Goal: Task Accomplishment & Management: Use online tool/utility

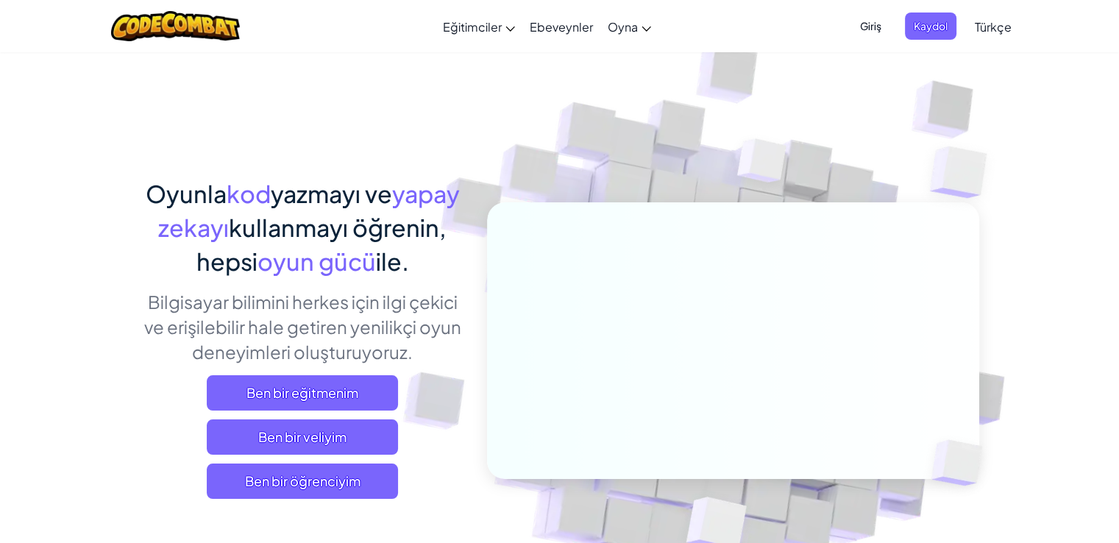
drag, startPoint x: 0, startPoint y: 0, endPoint x: 393, endPoint y: 129, distance: 413.5
click at [393, 129] on div "Oyunla kod yazmayı ve yapay zekayı kullanmayı öğrenin, hepsi oyun gücü ile. Bil…" at bounding box center [560, 320] width 839 height 537
click at [371, 479] on span "Ben bir öğrenciyim" at bounding box center [302, 481] width 191 height 35
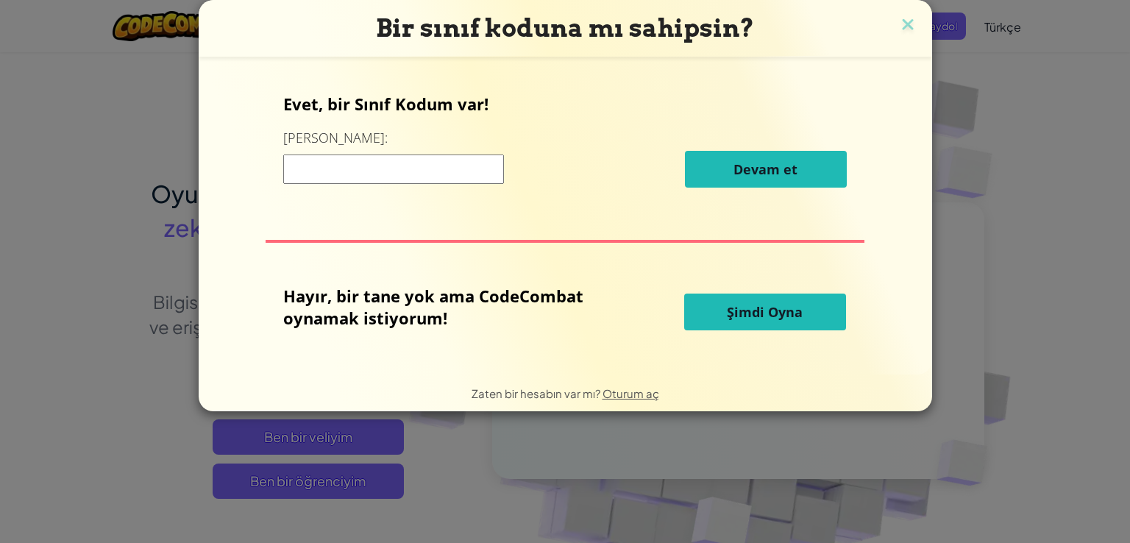
click at [739, 322] on button "Şimdi Oyna" at bounding box center [765, 312] width 162 height 37
click at [731, 310] on span "Şimdi Oyna" at bounding box center [765, 312] width 76 height 18
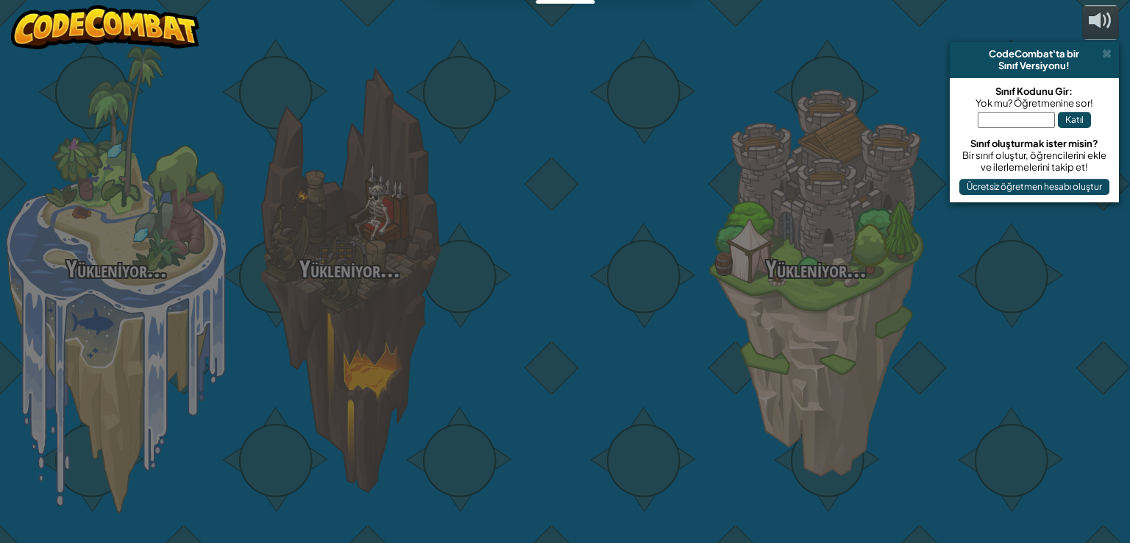
select select "tr"
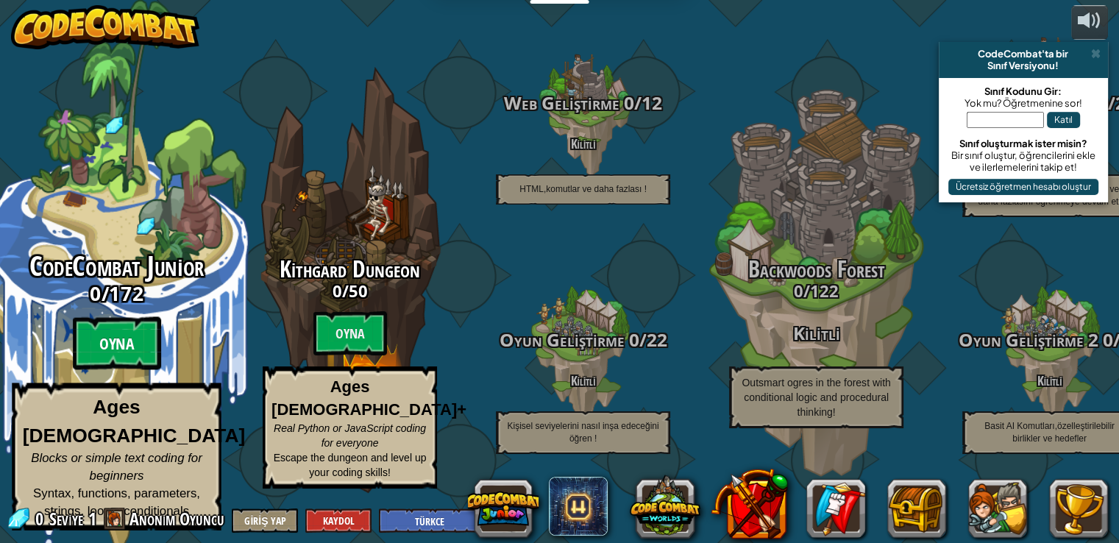
click at [97, 348] on btn "Oyna" at bounding box center [117, 343] width 88 height 53
select select "tr"
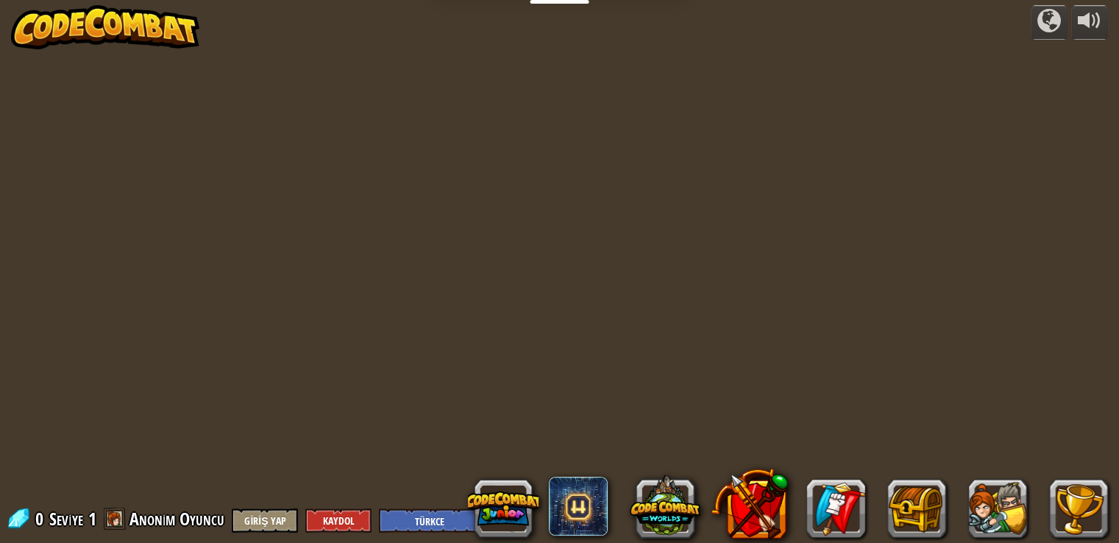
select select "tr"
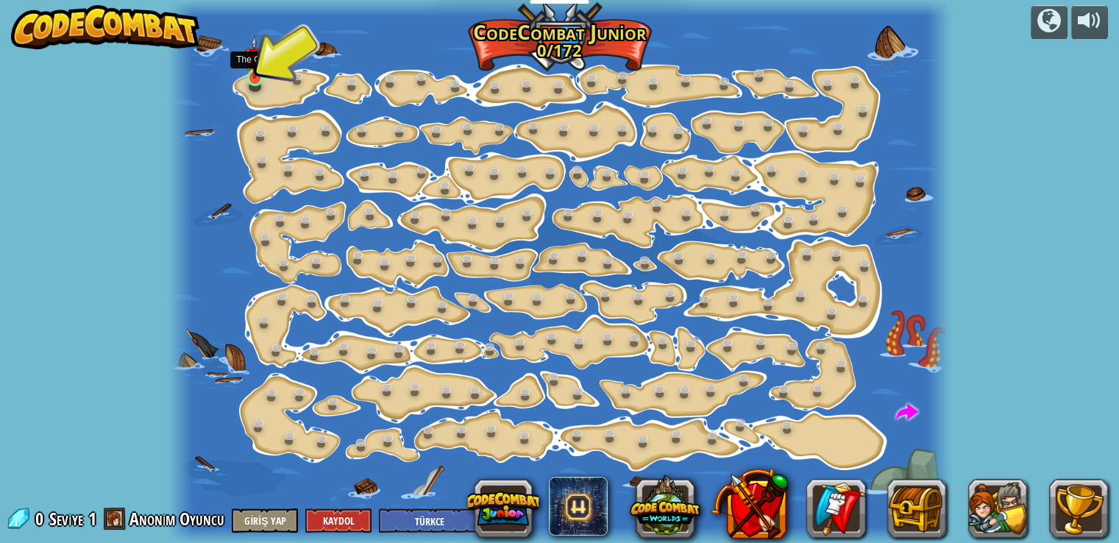
click at [257, 79] on div at bounding box center [254, 77] width 15 height 17
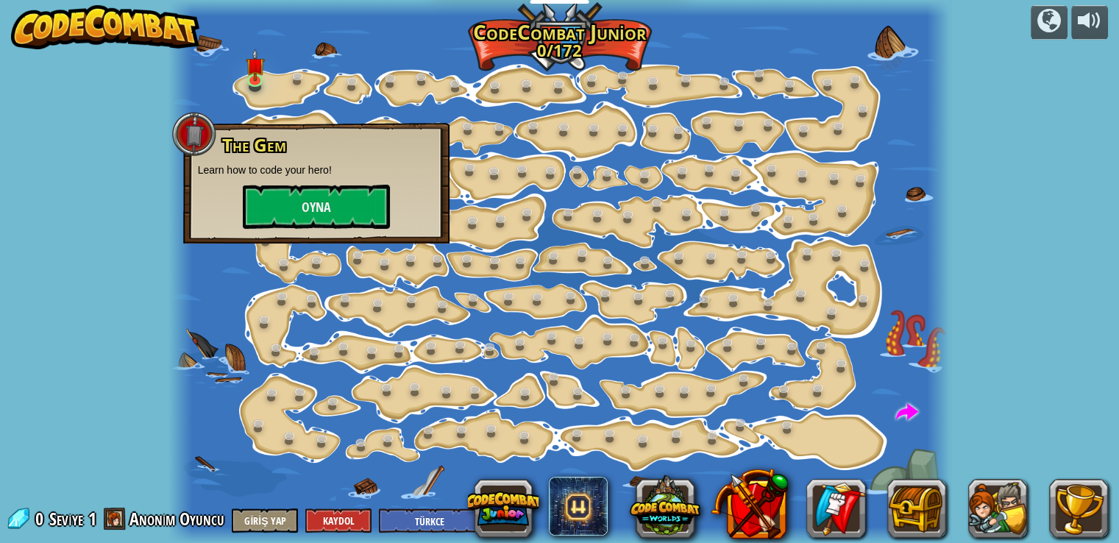
click at [971, 225] on div "powered by Step Change ([PERSON_NAME]) Change step arguments. Go Smart (Kilitli…" at bounding box center [559, 271] width 1119 height 543
click at [252, 219] on button "Oyna" at bounding box center [316, 207] width 147 height 44
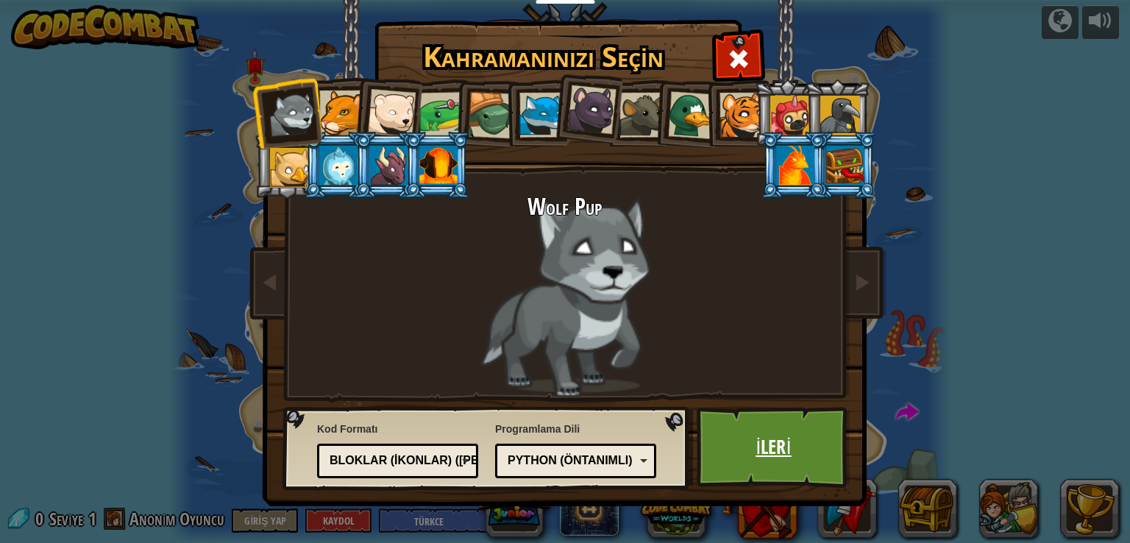
click at [771, 433] on link "İleri" at bounding box center [774, 447] width 154 height 81
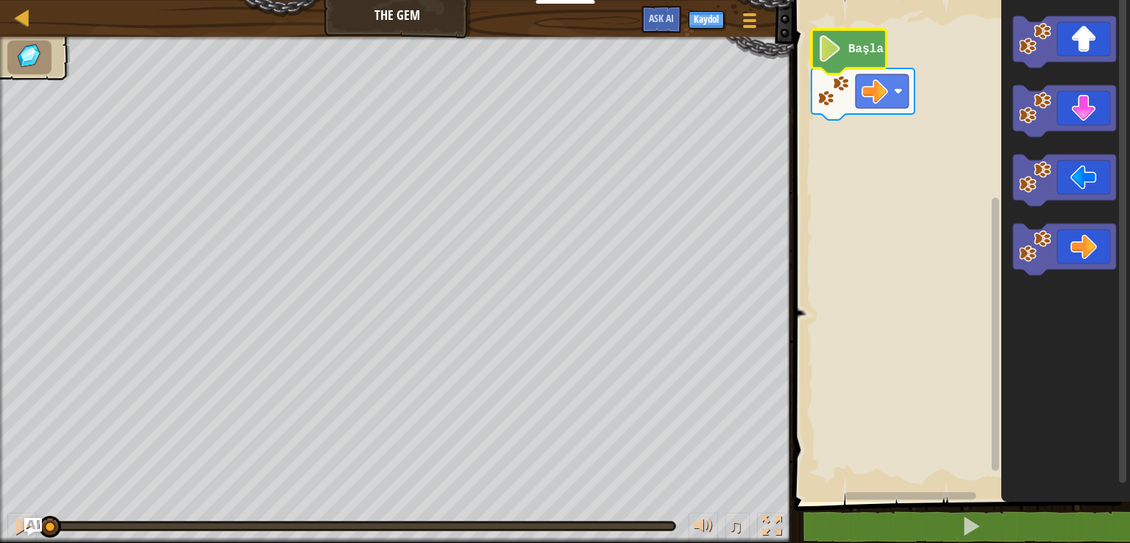
click at [842, 60] on image "Blockly Çalışma Alanı" at bounding box center [829, 48] width 25 height 26
click at [837, 64] on icon "Blockly Çalışma Alanı" at bounding box center [849, 51] width 75 height 45
click at [837, 63] on icon "Blockly Çalışma Alanı" at bounding box center [849, 51] width 75 height 45
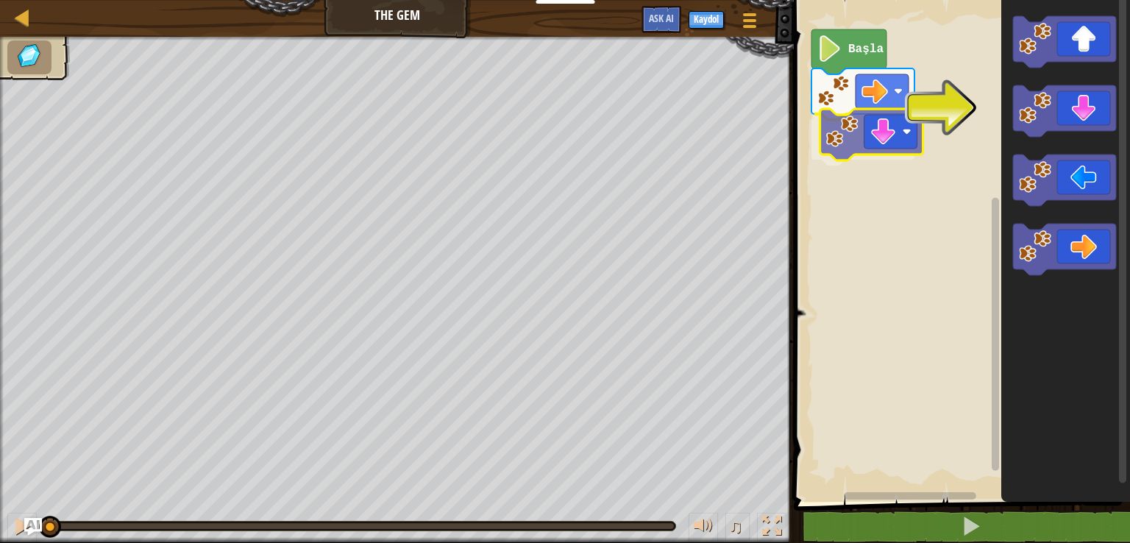
click at [877, 145] on div "Başla" at bounding box center [960, 247] width 341 height 509
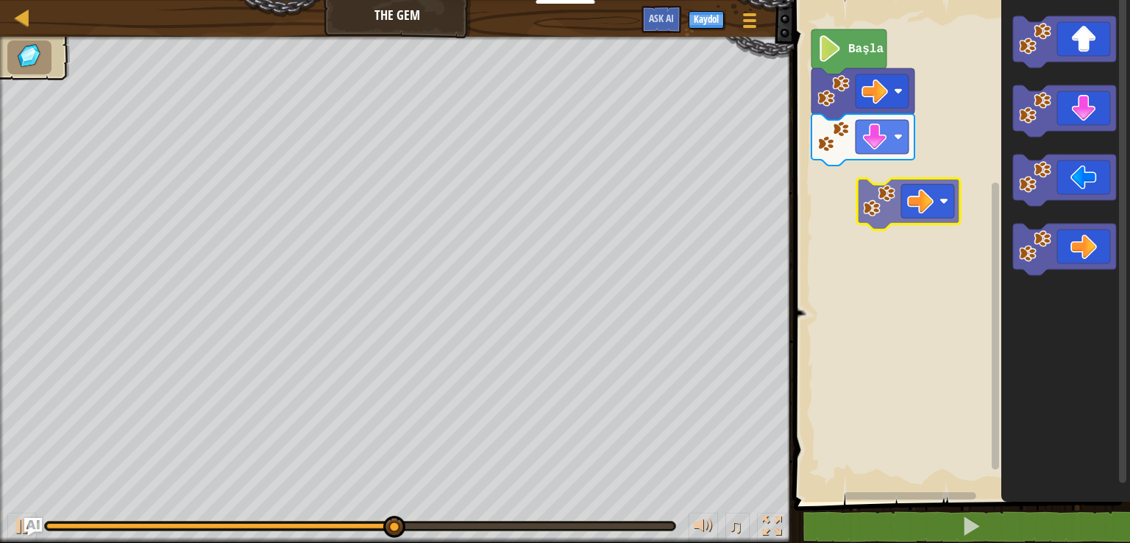
click at [926, 180] on div "Başla" at bounding box center [960, 247] width 341 height 509
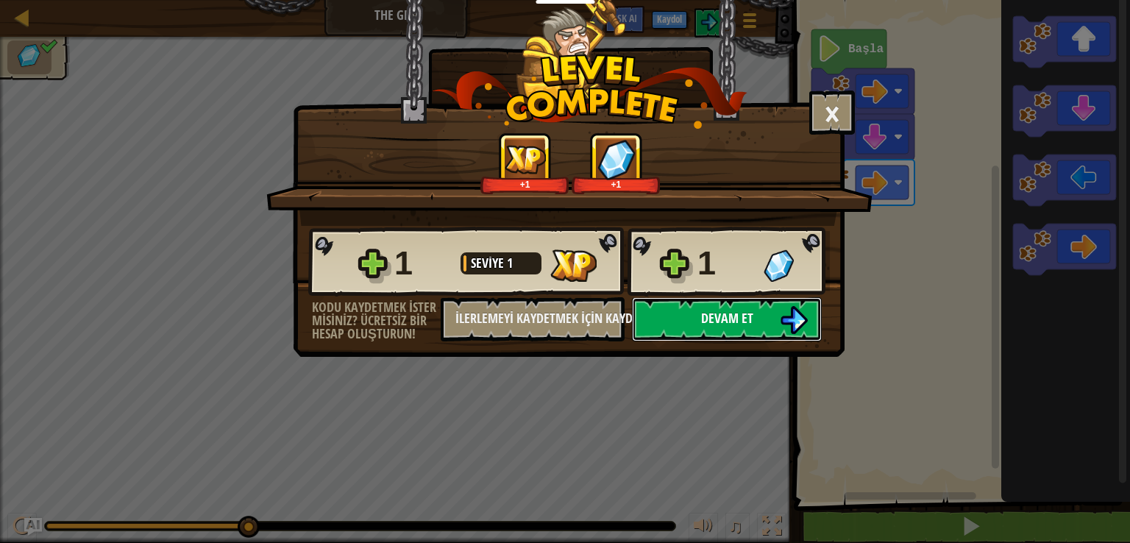
click at [776, 322] on button "Devam et" at bounding box center [727, 319] width 190 height 44
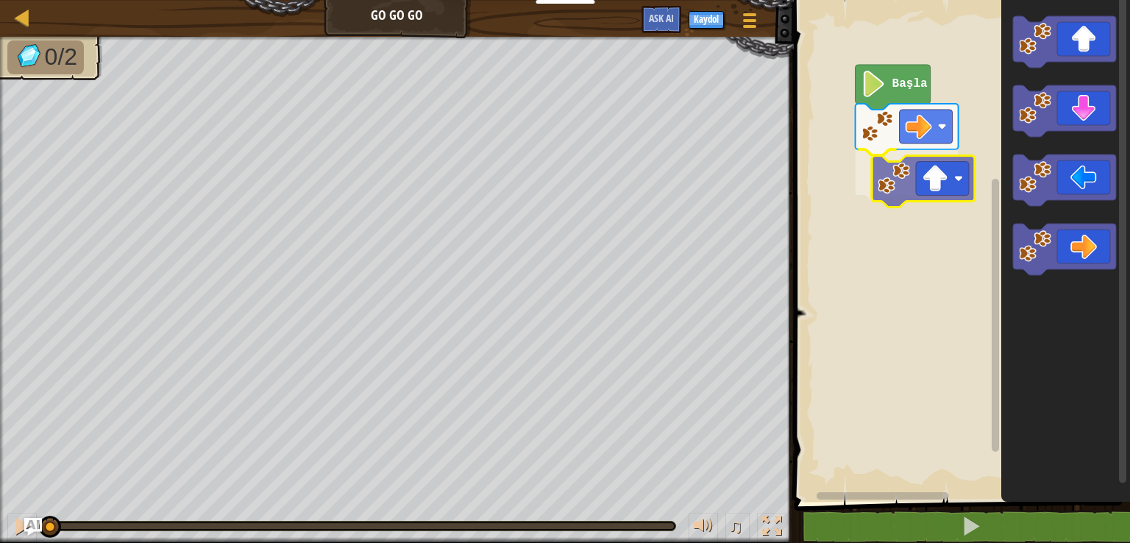
click at [916, 180] on div "Başla" at bounding box center [960, 247] width 341 height 509
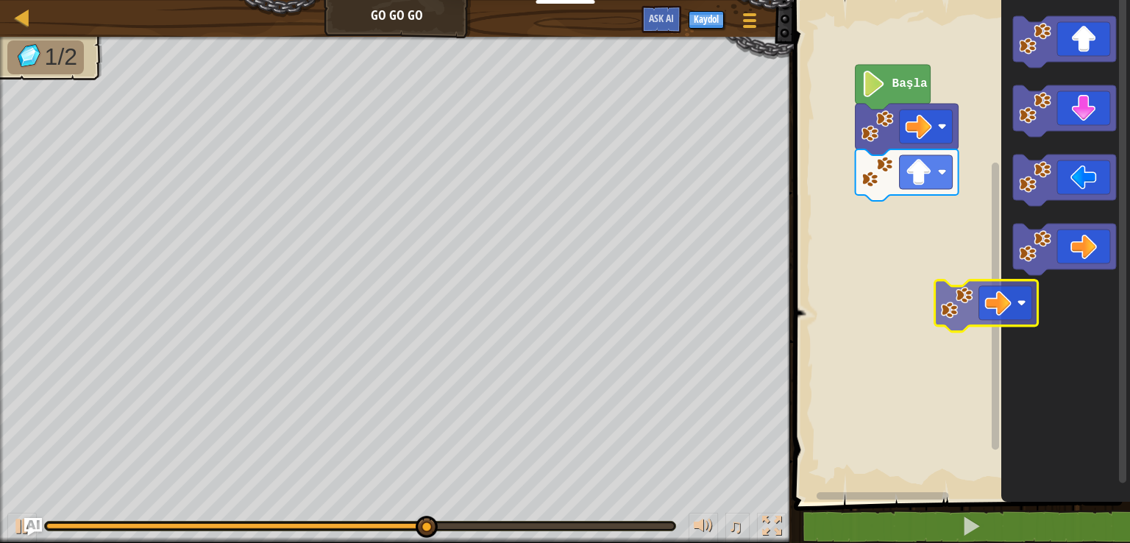
click at [995, 308] on div "Başla" at bounding box center [960, 247] width 341 height 509
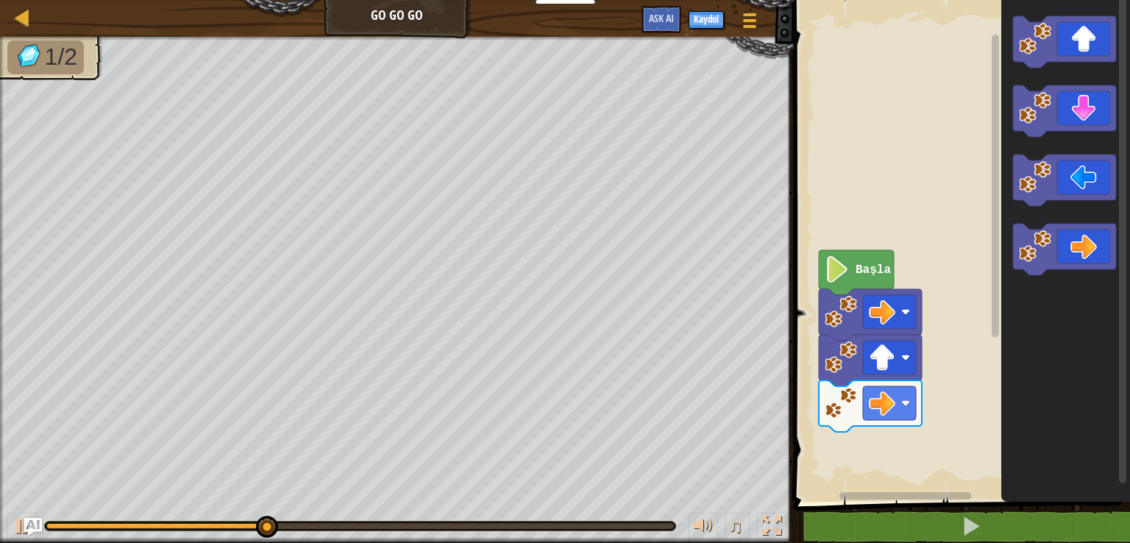
click at [955, 407] on div "Başla" at bounding box center [960, 247] width 341 height 509
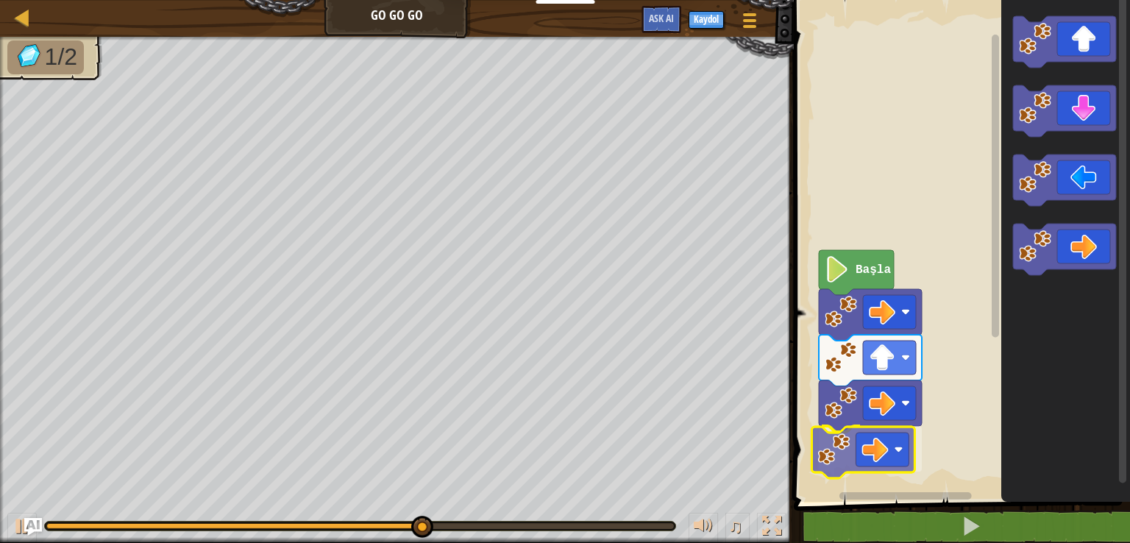
click at [817, 468] on div "Başla" at bounding box center [960, 247] width 341 height 509
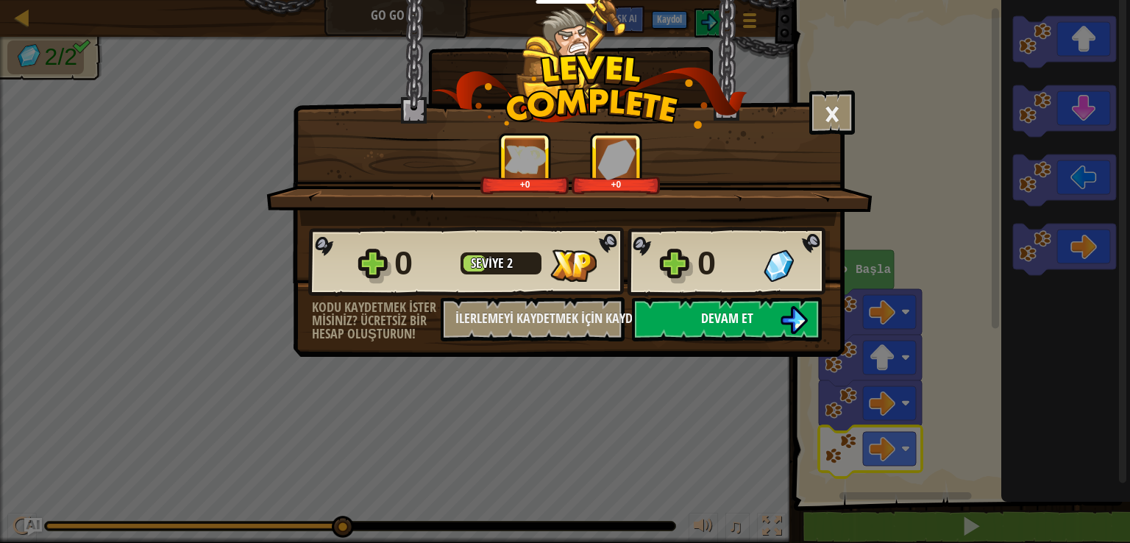
click at [745, 318] on span "Devam et" at bounding box center [727, 318] width 52 height 18
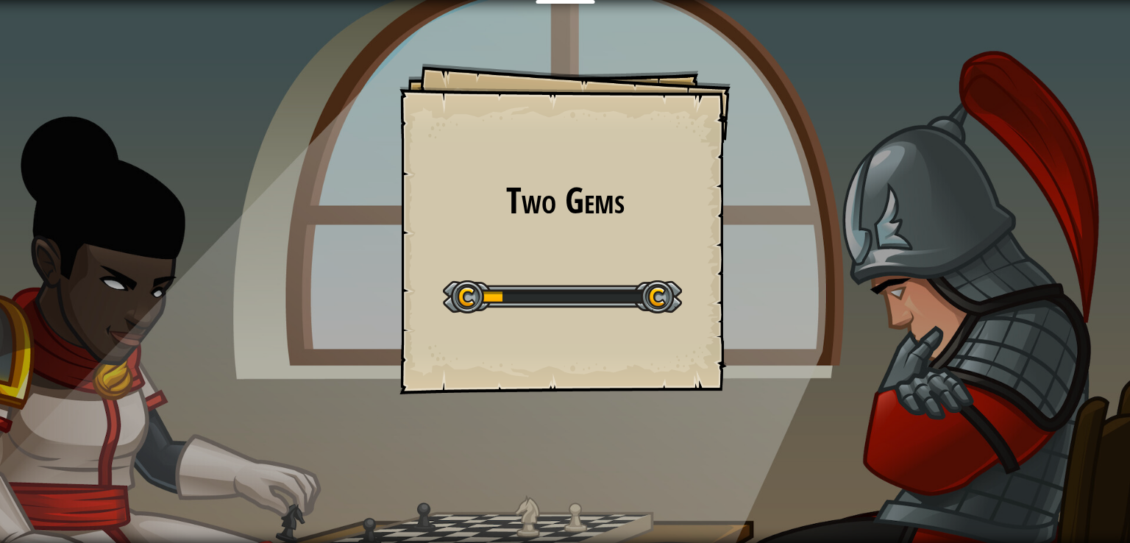
click at [745, 318] on div "Two Gems Goals Start Level Yüklenemiyor Bu seviyeyi oynamak için bir aboneliğe …" at bounding box center [565, 271] width 1130 height 543
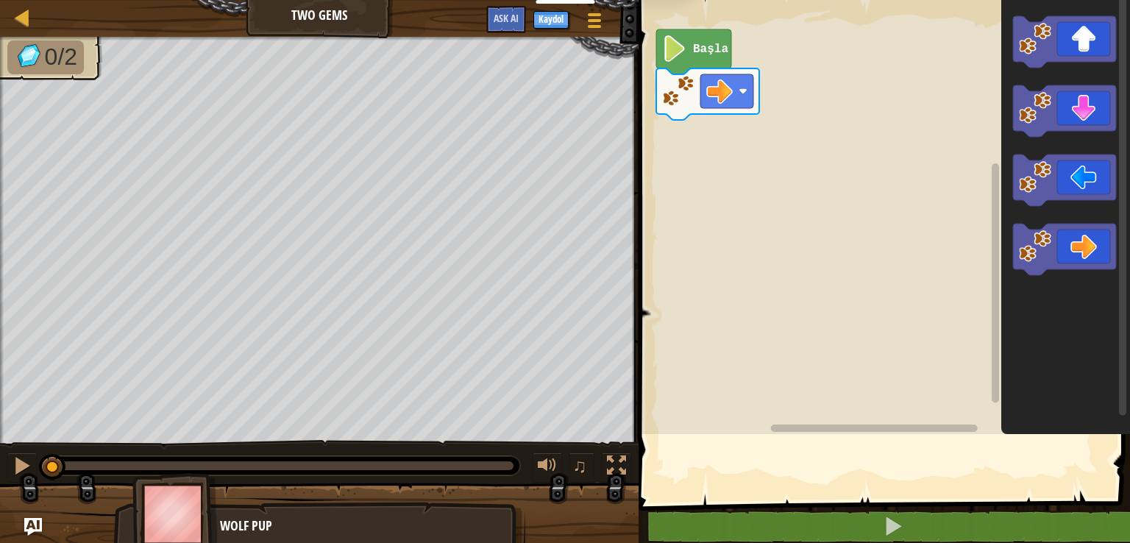
click at [745, 318] on rect "Blockly Çalışma Alanı" at bounding box center [882, 213] width 496 height 441
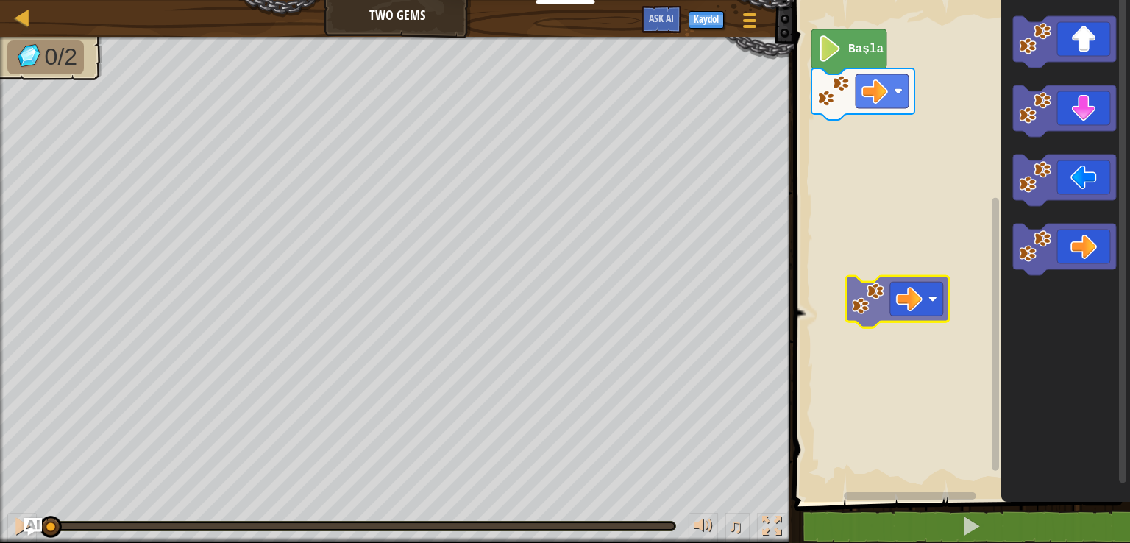
click at [917, 284] on div "Başla" at bounding box center [960, 247] width 341 height 509
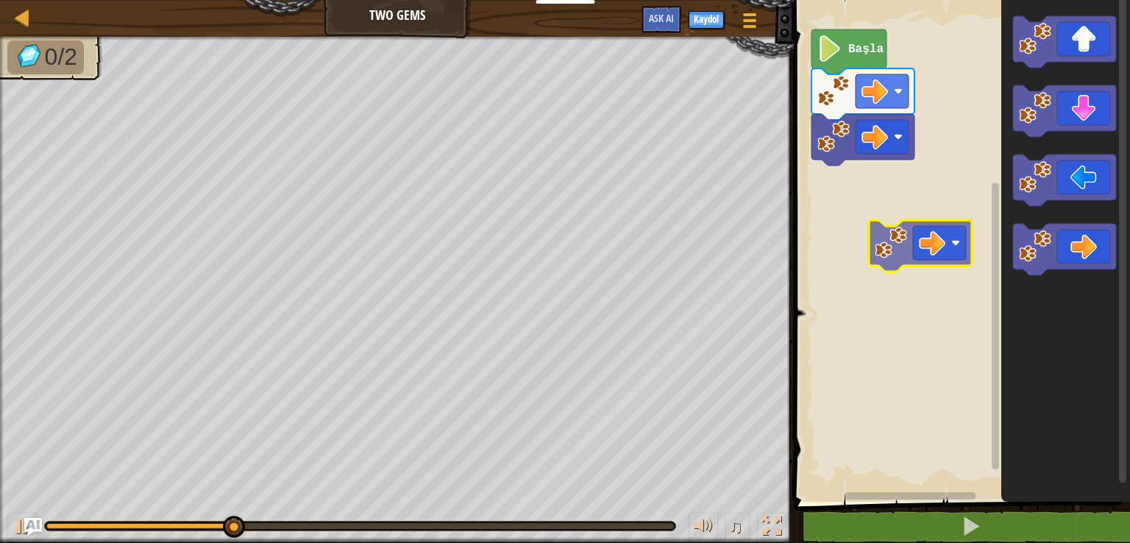
click at [895, 251] on div "Başla" at bounding box center [960, 247] width 341 height 509
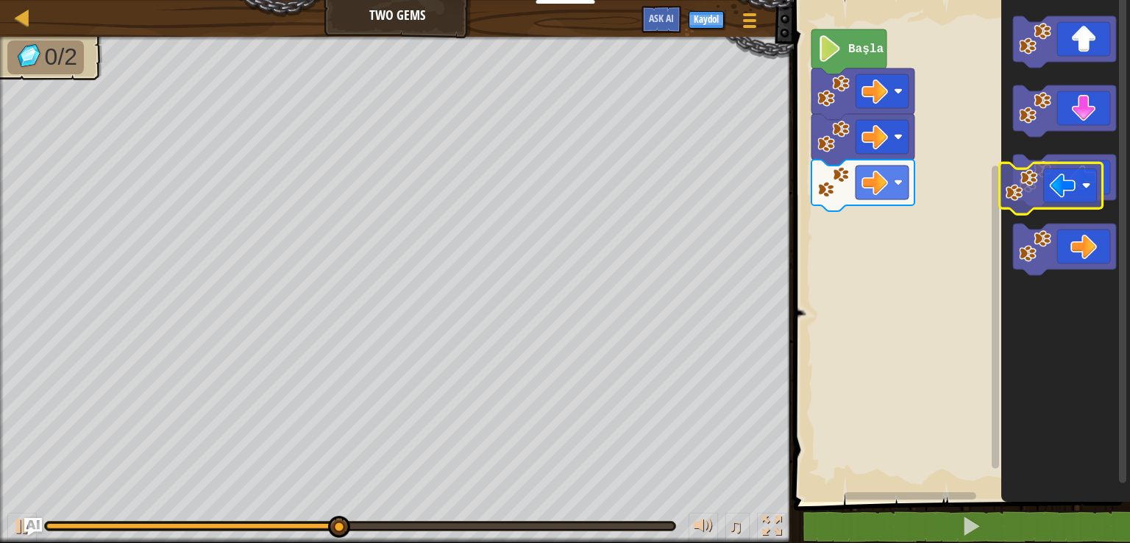
click at [1063, 184] on icon "Blockly Çalışma Alanı" at bounding box center [1064, 181] width 103 height 52
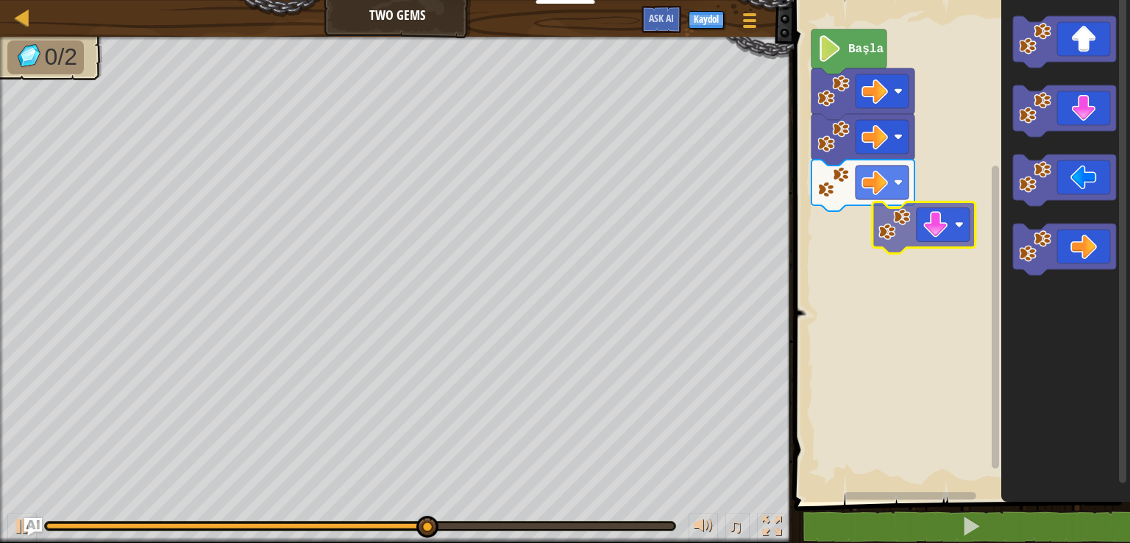
click at [906, 234] on div "Başla" at bounding box center [960, 247] width 341 height 509
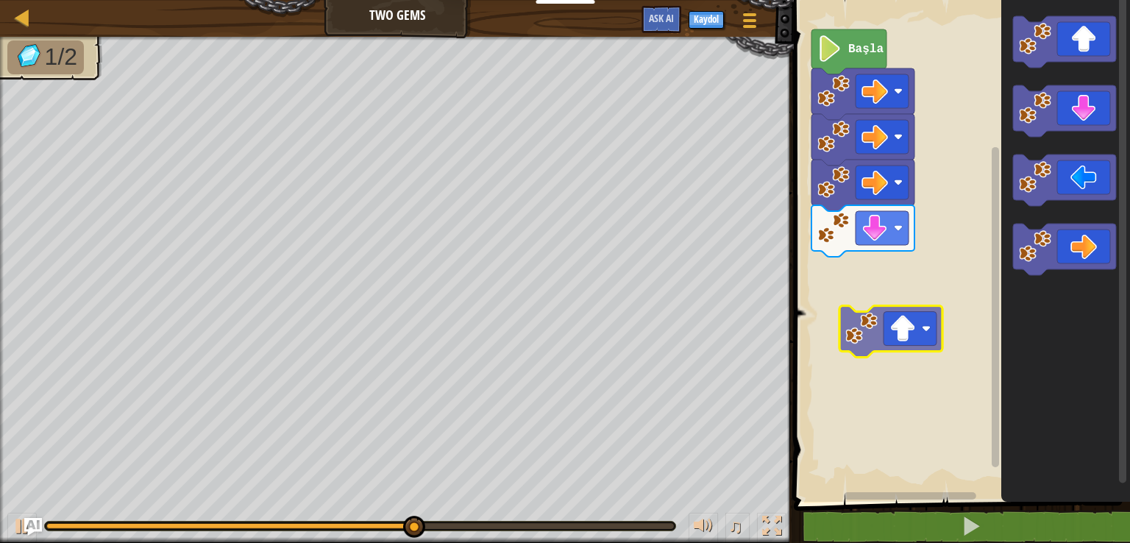
click at [876, 345] on div "Başla" at bounding box center [960, 247] width 341 height 509
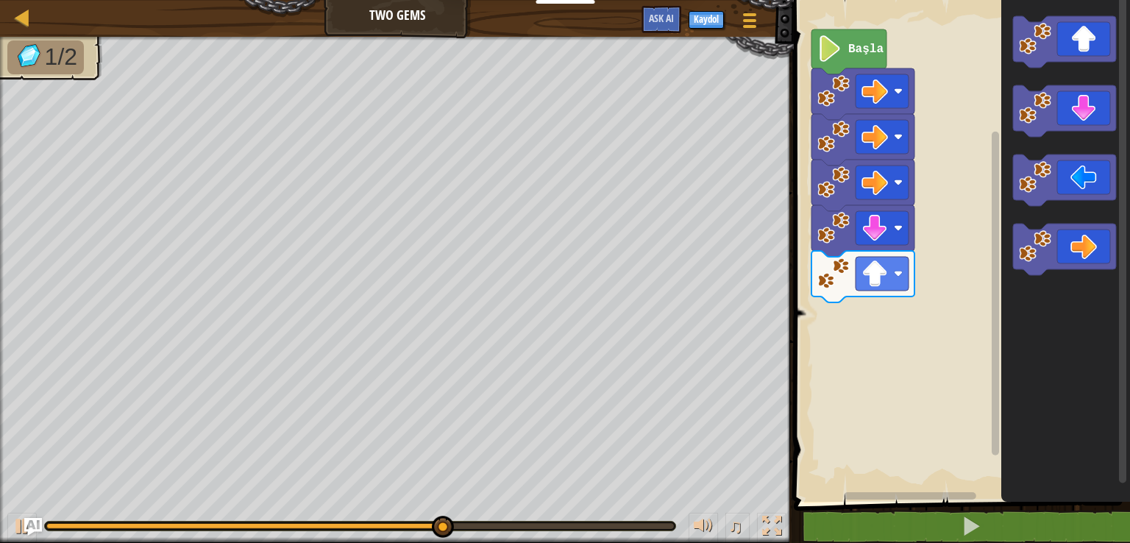
click at [968, 175] on div "Başla" at bounding box center [960, 247] width 341 height 509
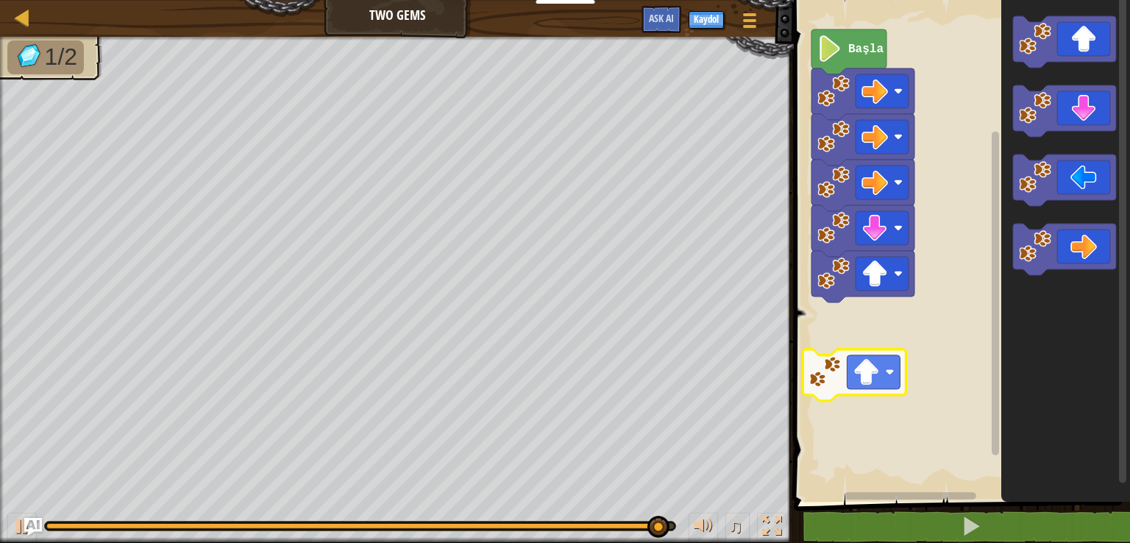
click at [812, 396] on div "Başla" at bounding box center [960, 247] width 341 height 509
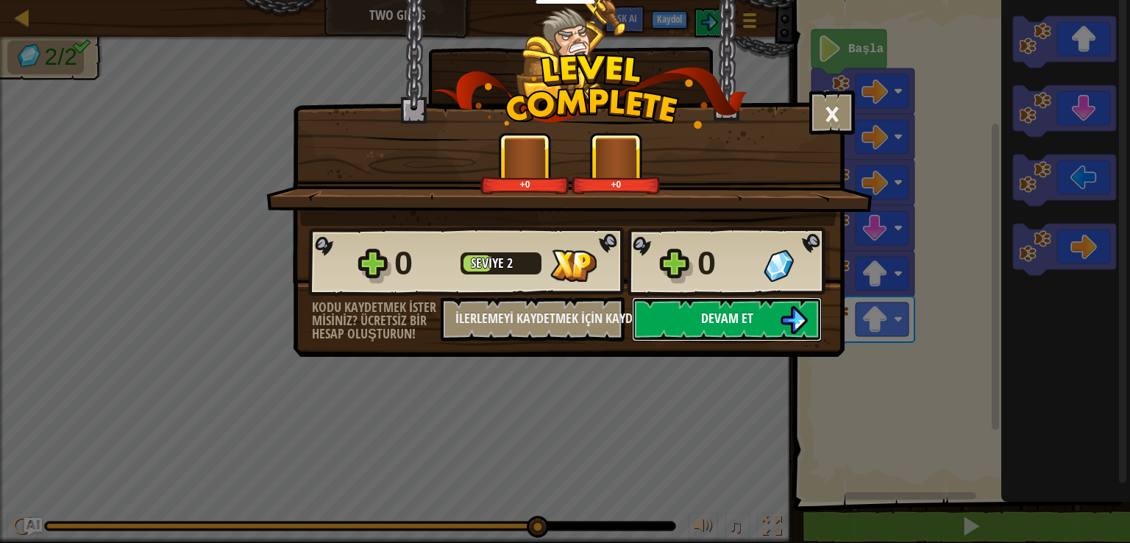
click at [760, 322] on button "Devam et" at bounding box center [727, 319] width 190 height 44
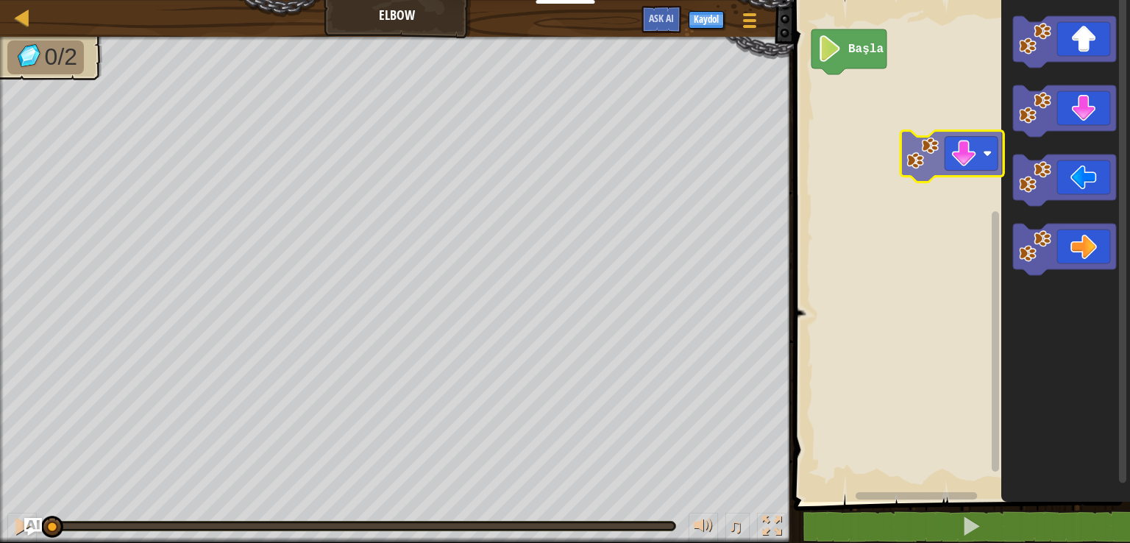
click at [937, 157] on div "Başla" at bounding box center [960, 247] width 341 height 509
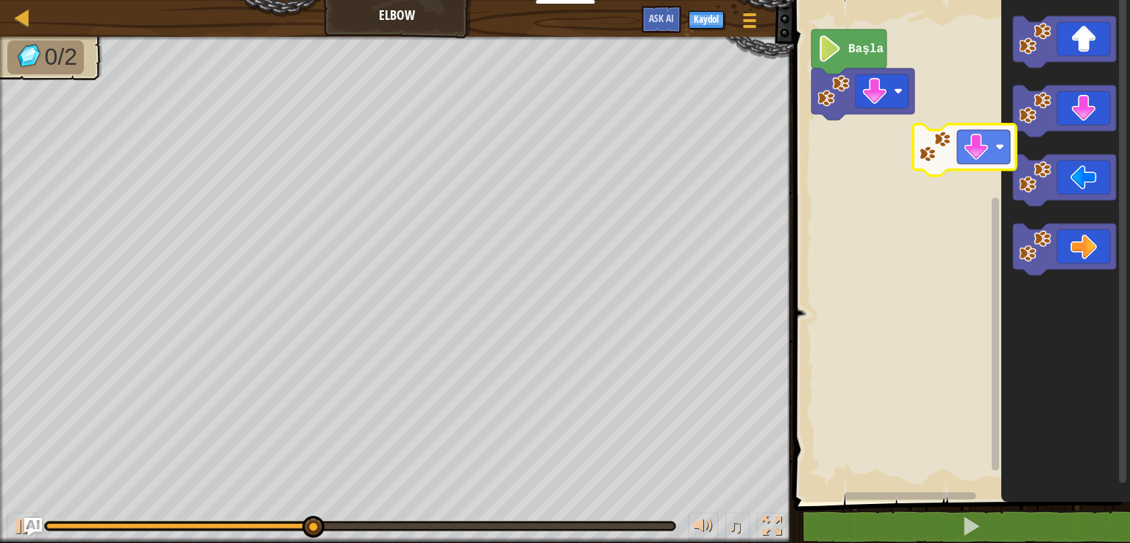
click at [936, 152] on div "Başla" at bounding box center [960, 247] width 341 height 509
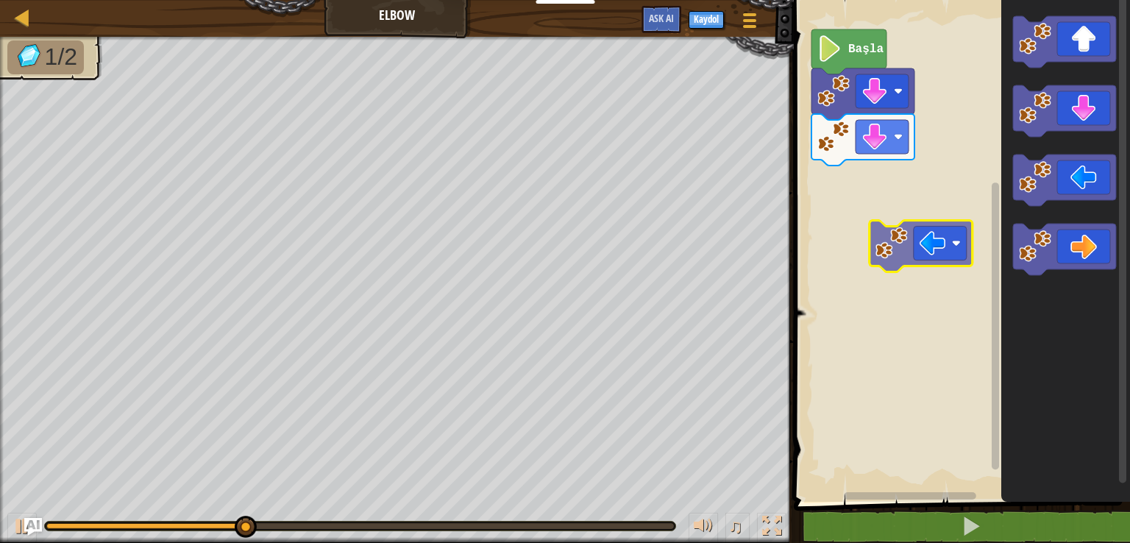
click at [927, 238] on div "Başla" at bounding box center [960, 247] width 341 height 509
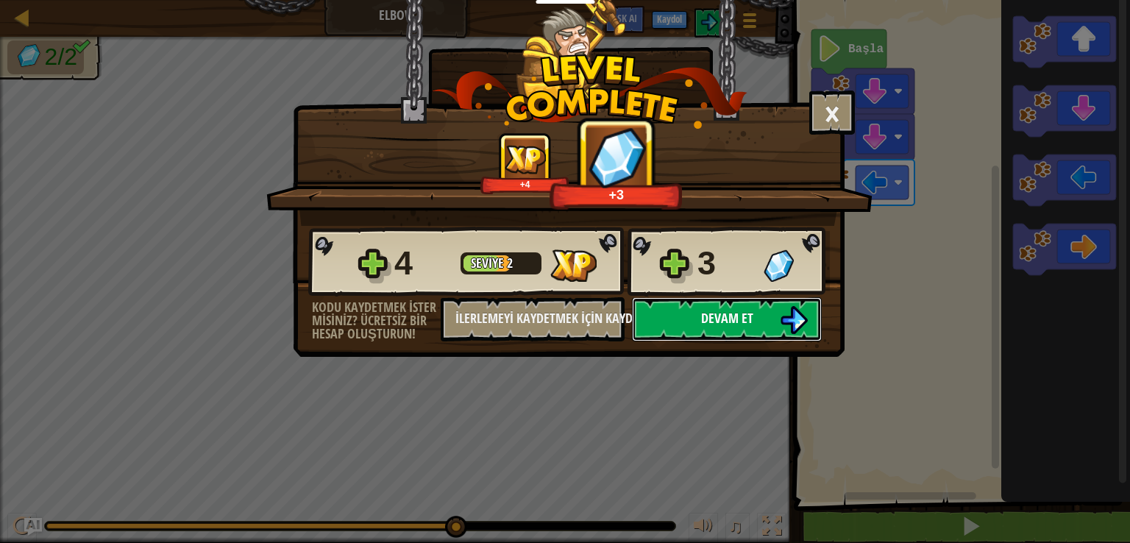
click at [721, 330] on button "Devam et" at bounding box center [727, 319] width 190 height 44
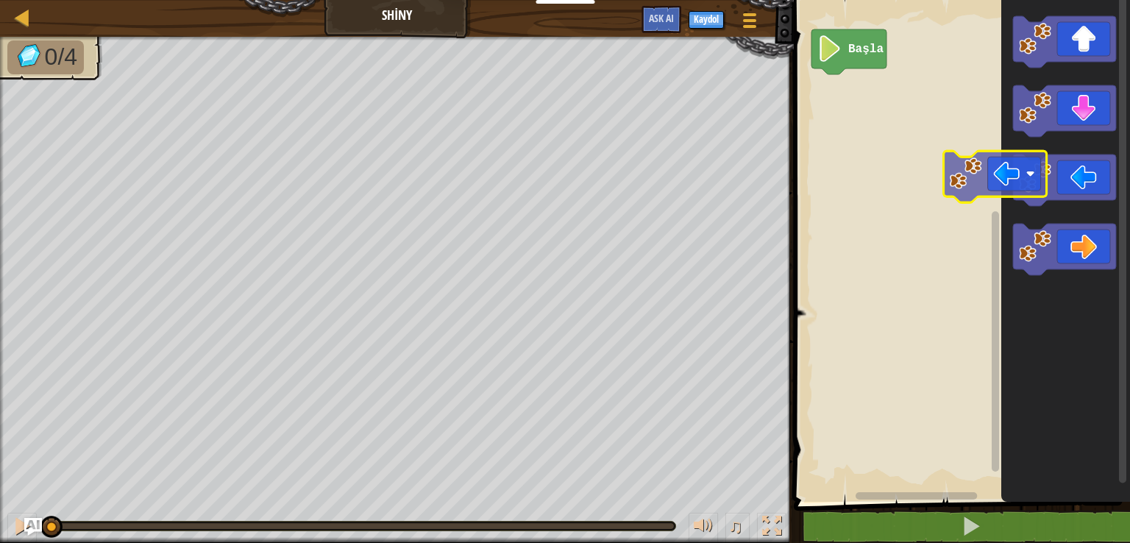
click at [965, 188] on div "Başla" at bounding box center [960, 247] width 341 height 509
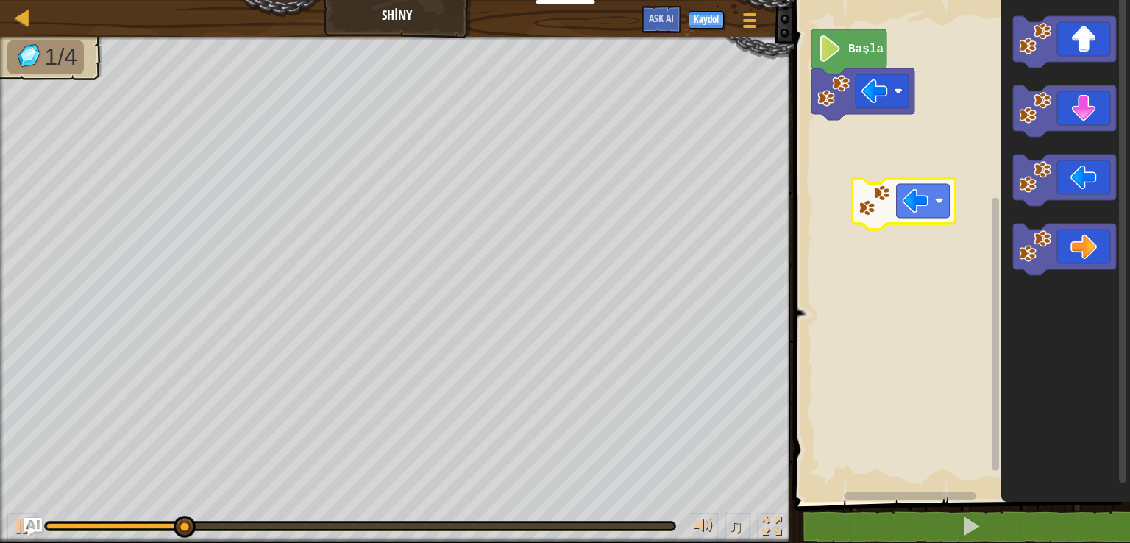
click at [907, 210] on div "Başla" at bounding box center [960, 247] width 341 height 509
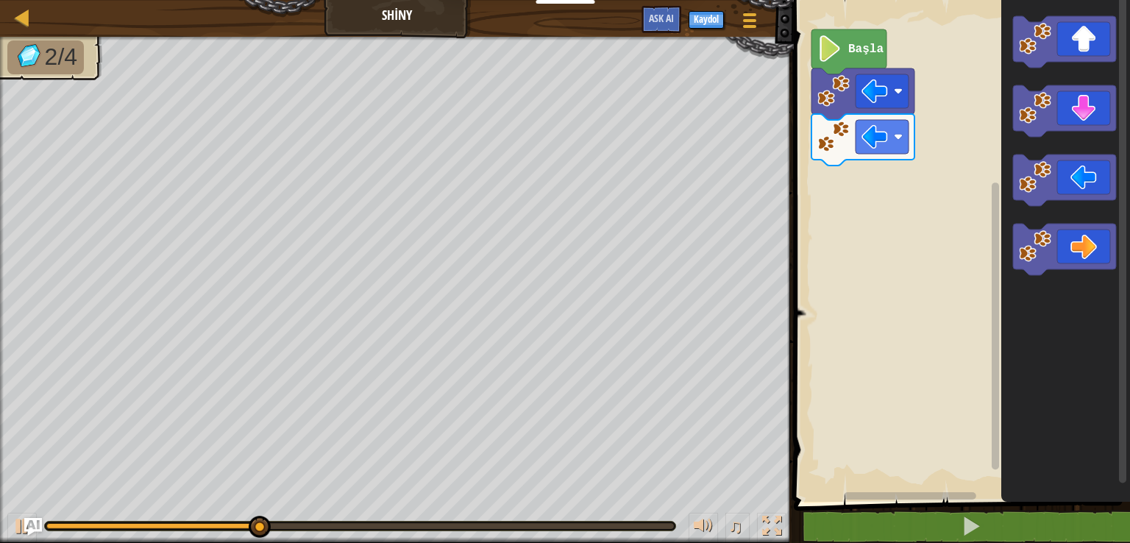
click at [838, 65] on icon "Blockly Çalışma Alanı" at bounding box center [849, 51] width 75 height 45
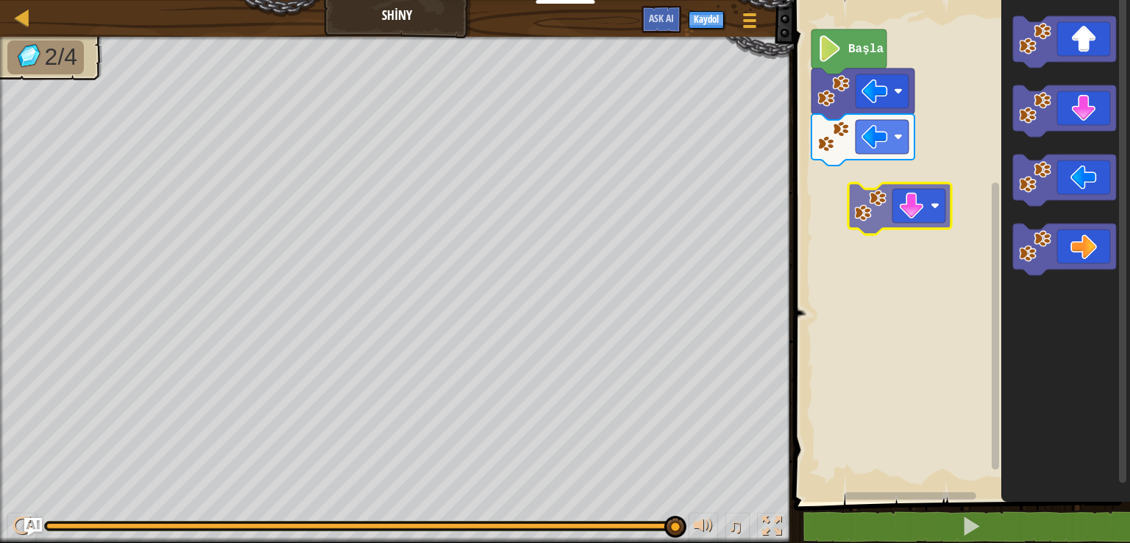
click at [908, 213] on div "Başla" at bounding box center [960, 247] width 341 height 509
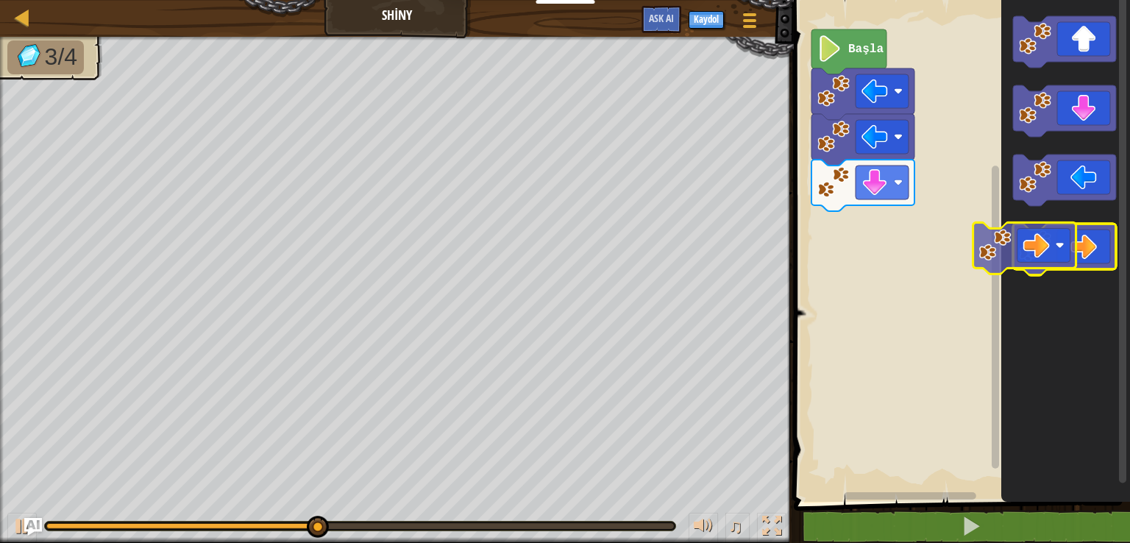
click at [936, 266] on div "Başla" at bounding box center [960, 247] width 341 height 509
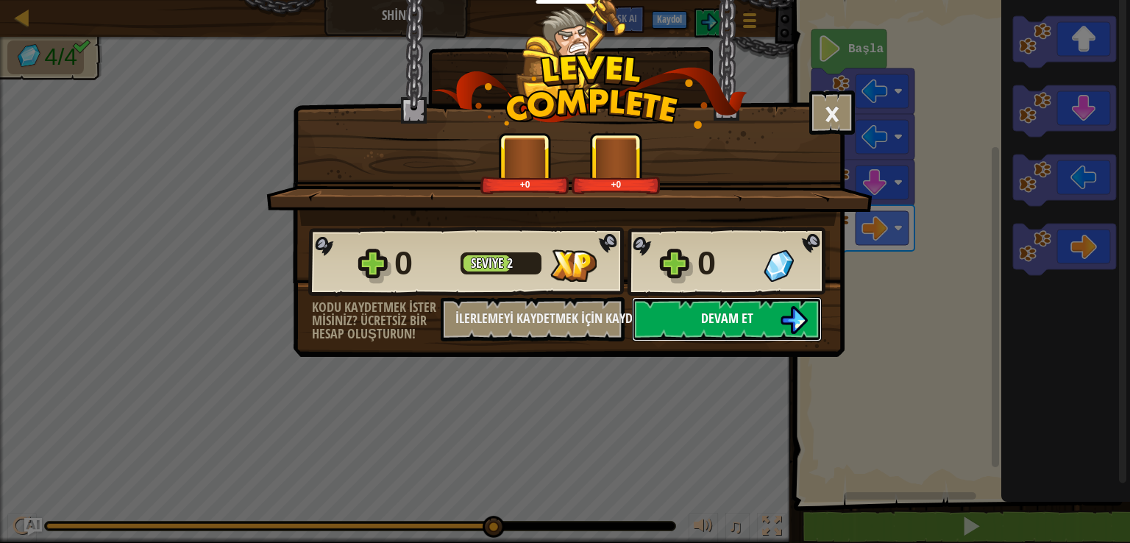
click at [798, 340] on button "Devam et" at bounding box center [727, 319] width 190 height 44
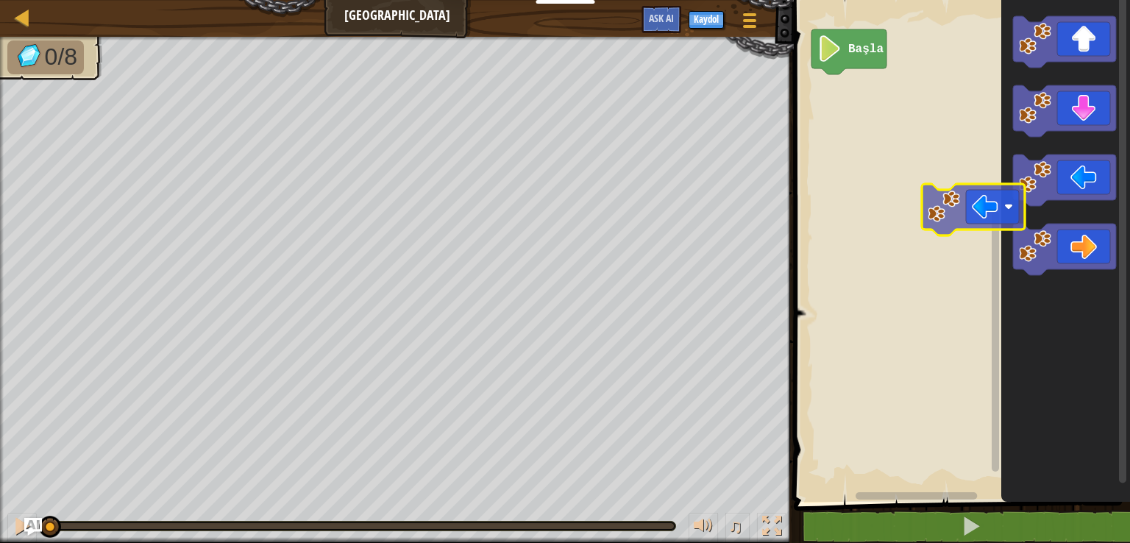
click at [970, 198] on div "Başla" at bounding box center [960, 247] width 341 height 509
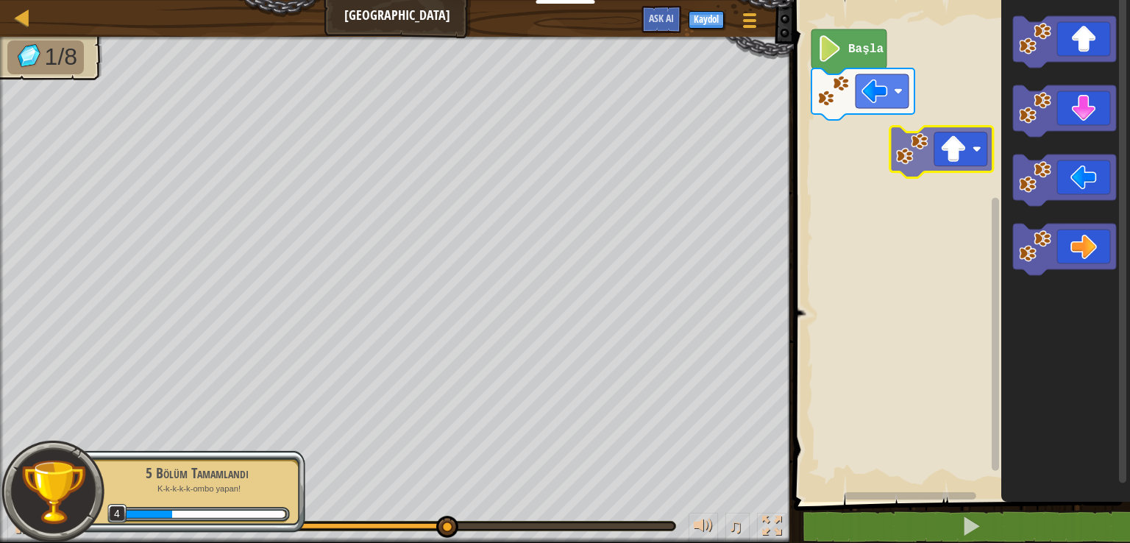
click at [975, 141] on div "Başla" at bounding box center [960, 247] width 341 height 509
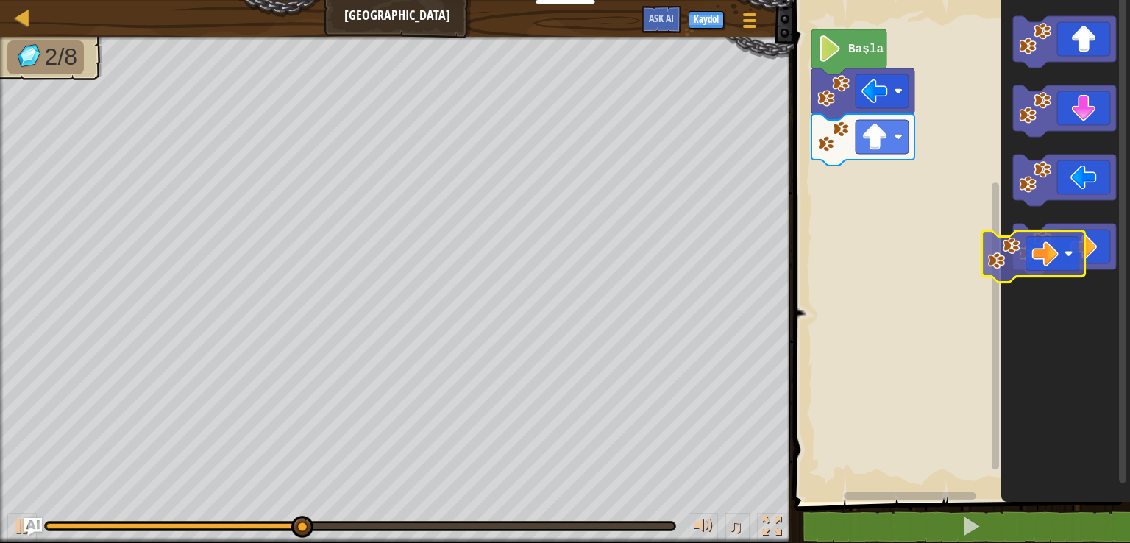
click at [983, 282] on div "Başla" at bounding box center [960, 247] width 341 height 509
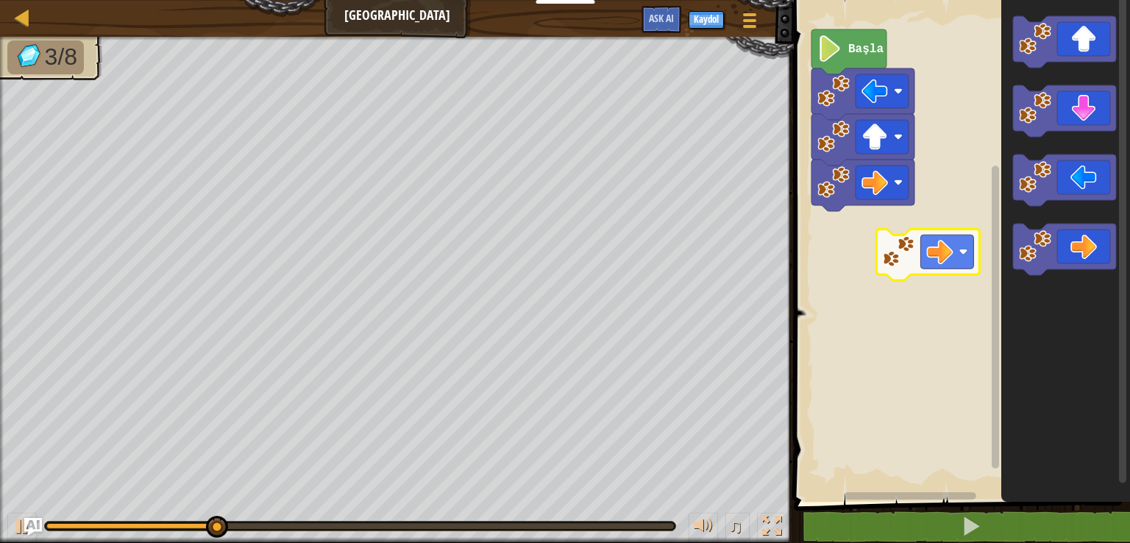
click at [890, 254] on div "Başla" at bounding box center [960, 247] width 341 height 509
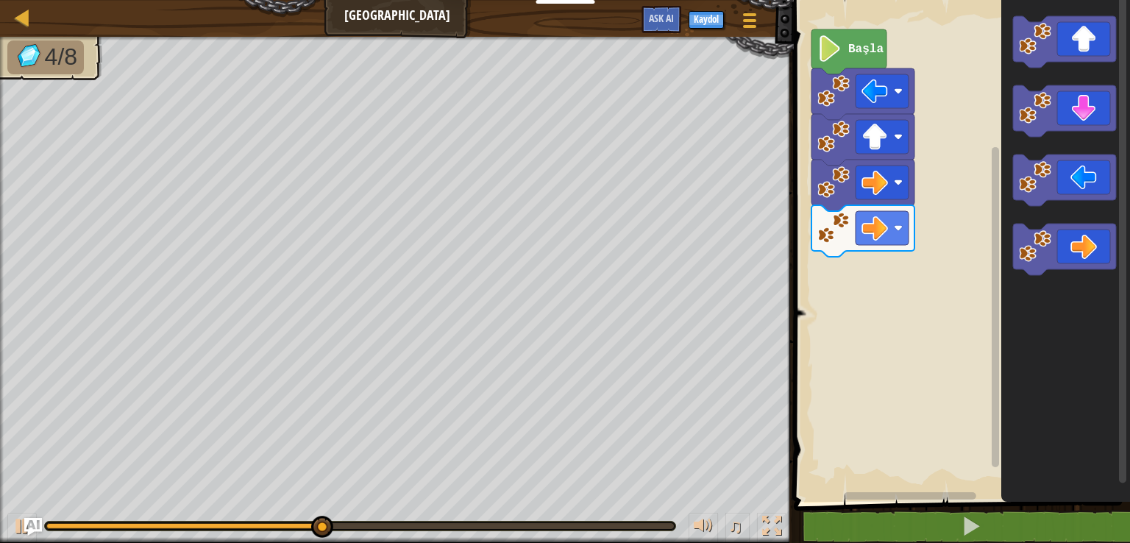
click at [832, 392] on div "Başla" at bounding box center [960, 247] width 341 height 509
click at [934, 227] on div "Başla" at bounding box center [960, 247] width 341 height 509
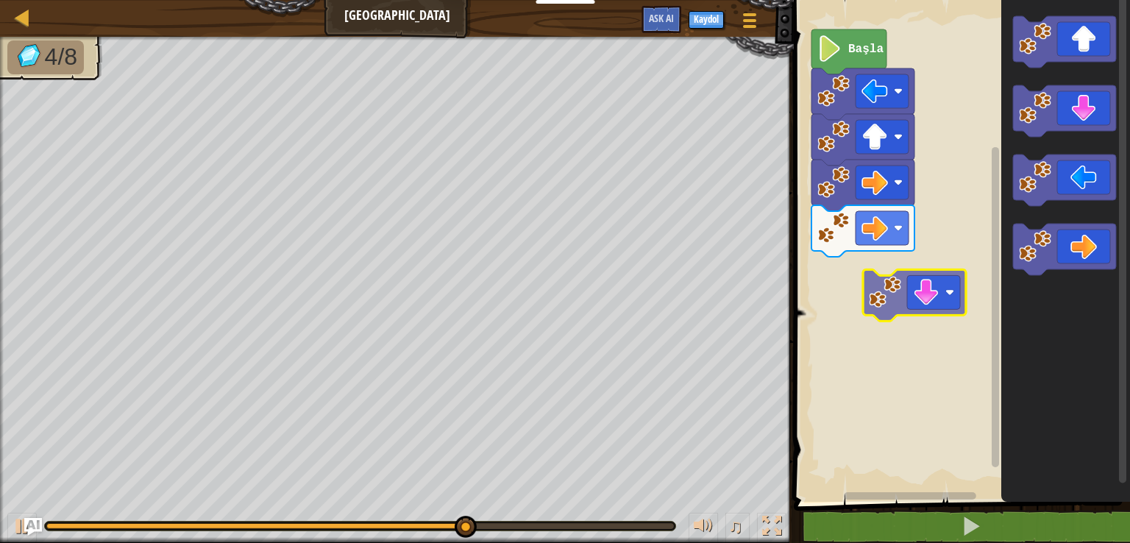
click at [883, 303] on div "Başla" at bounding box center [960, 247] width 341 height 509
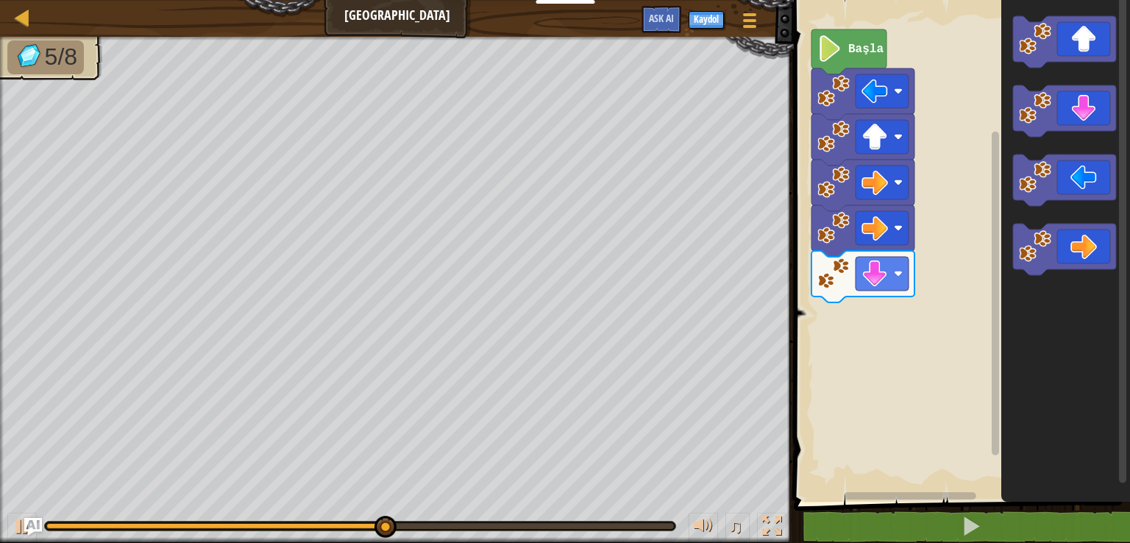
click at [926, 281] on div "Başla" at bounding box center [960, 247] width 341 height 509
click at [977, 189] on div "Başla" at bounding box center [960, 247] width 341 height 509
click at [1004, 144] on icon "Blockly Çalışma Alanı" at bounding box center [1065, 247] width 129 height 509
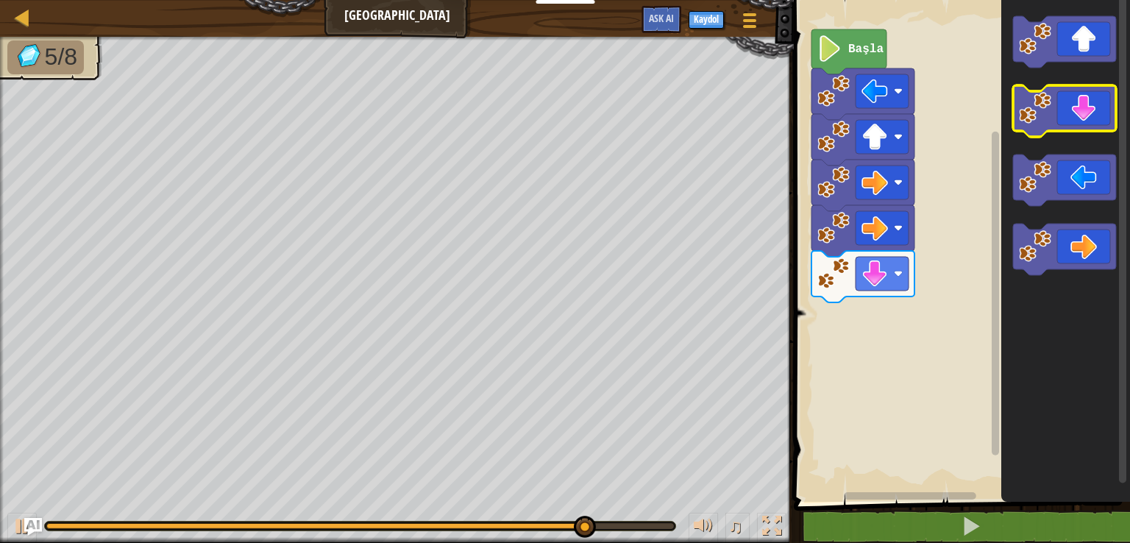
click at [1063, 134] on g "Blockly Çalışma Alanı" at bounding box center [1064, 145] width 103 height 259
click at [1068, 116] on icon "Blockly Çalışma Alanı" at bounding box center [1064, 111] width 103 height 52
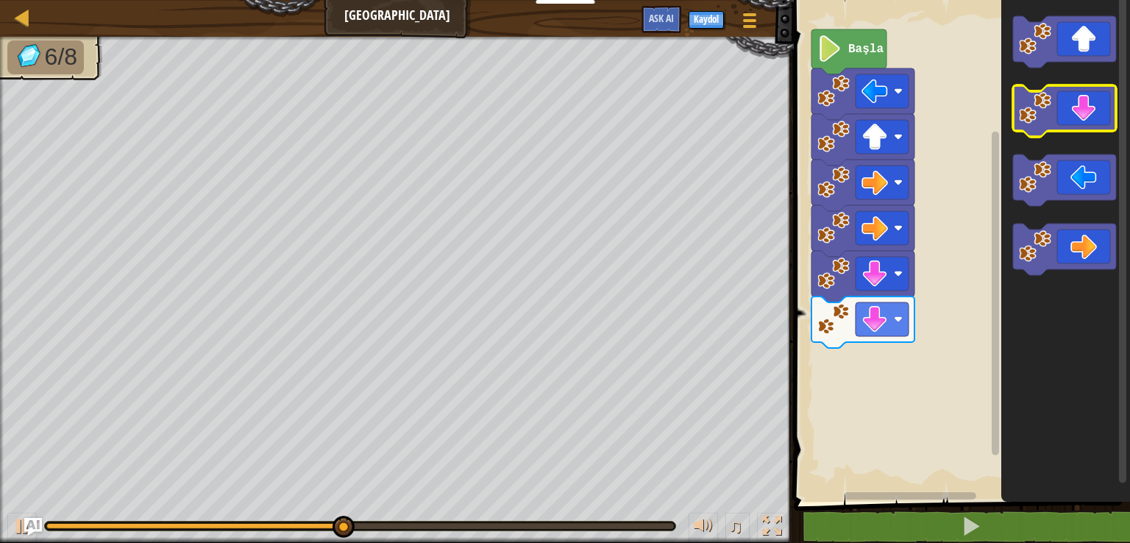
click at [1069, 116] on icon "Blockly Çalışma Alanı" at bounding box center [1064, 111] width 103 height 52
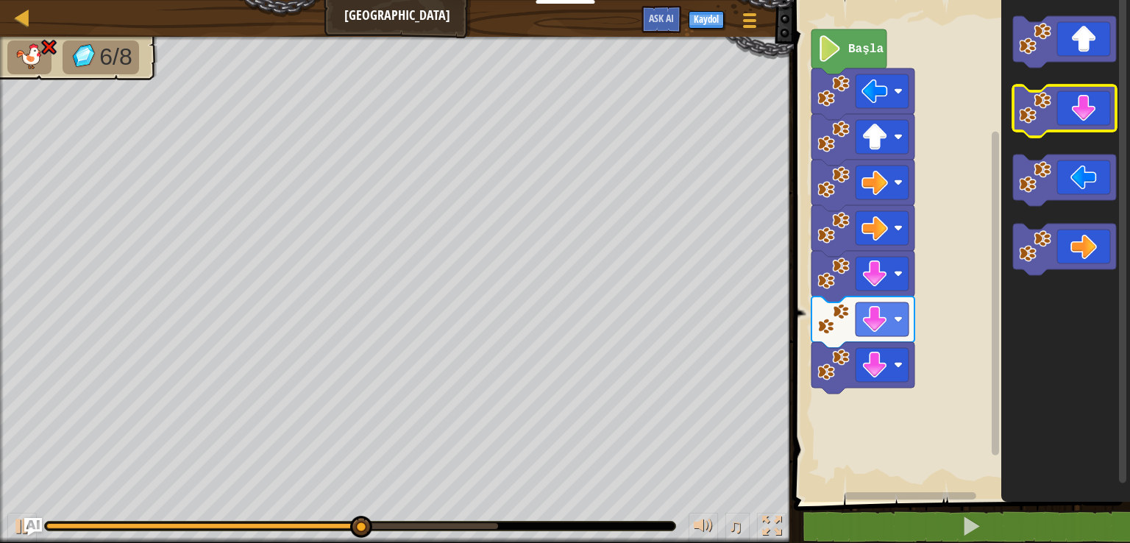
click at [1069, 116] on icon "Blockly Çalışma Alanı" at bounding box center [1064, 111] width 103 height 52
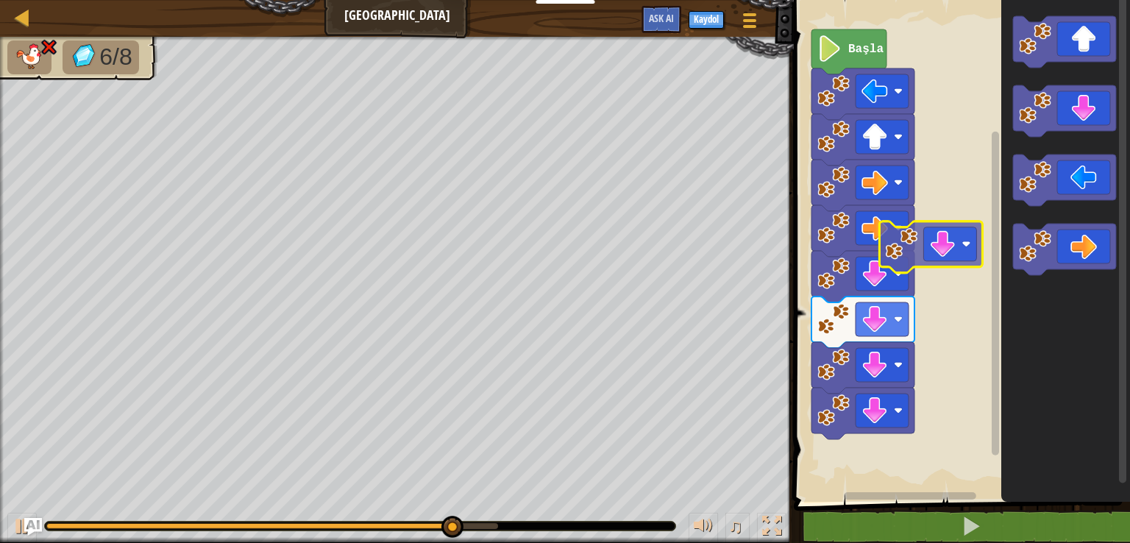
click at [936, 252] on div "Başla" at bounding box center [960, 247] width 341 height 509
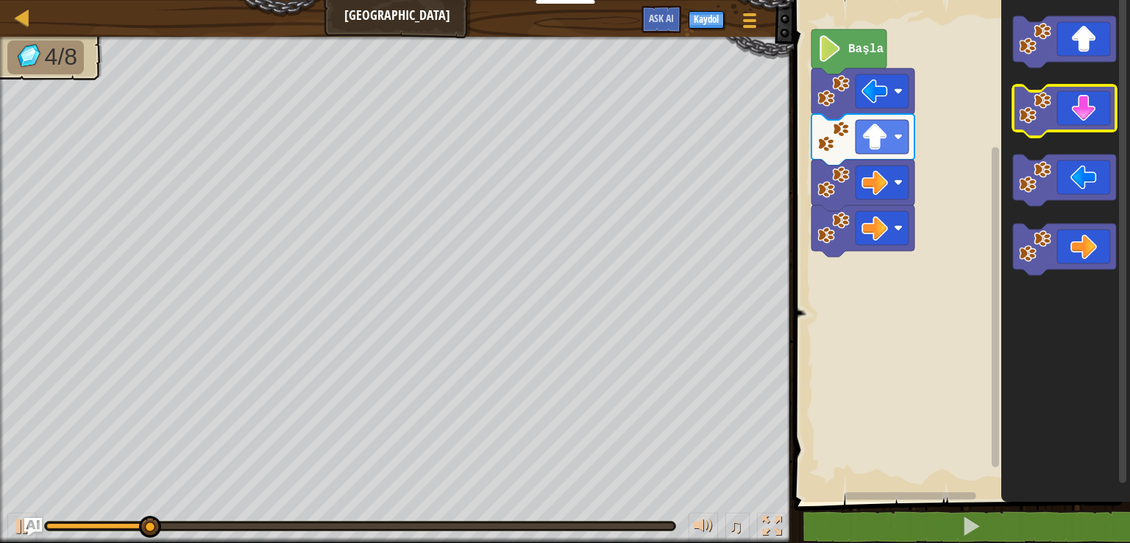
click at [1085, 113] on icon "Blockly Çalışma Alanı" at bounding box center [1064, 111] width 103 height 52
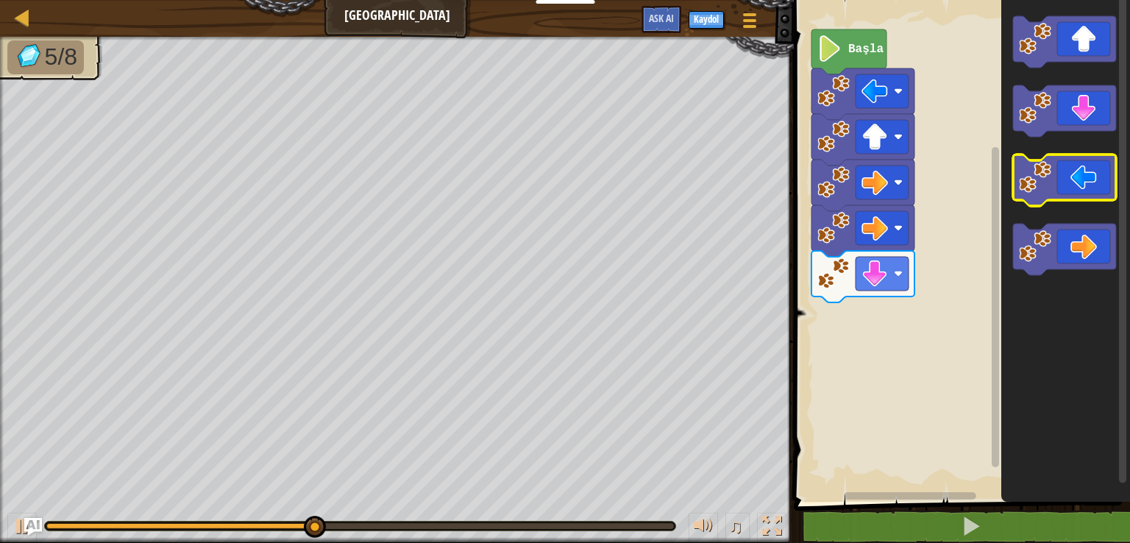
click at [1096, 184] on icon "Blockly Çalışma Alanı" at bounding box center [1064, 181] width 103 height 52
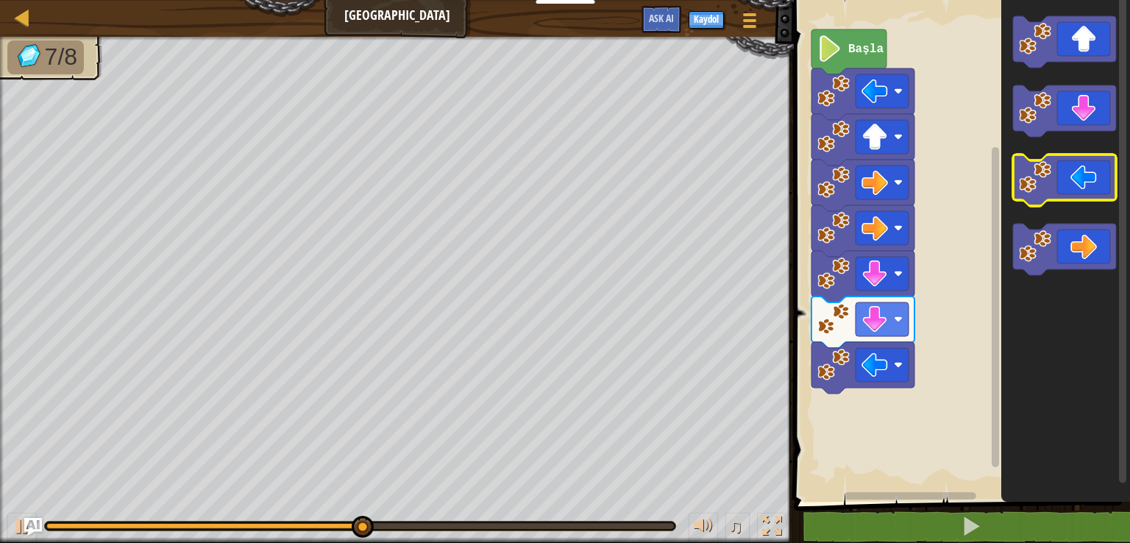
click at [1063, 183] on icon "Blockly Çalışma Alanı" at bounding box center [1064, 181] width 103 height 52
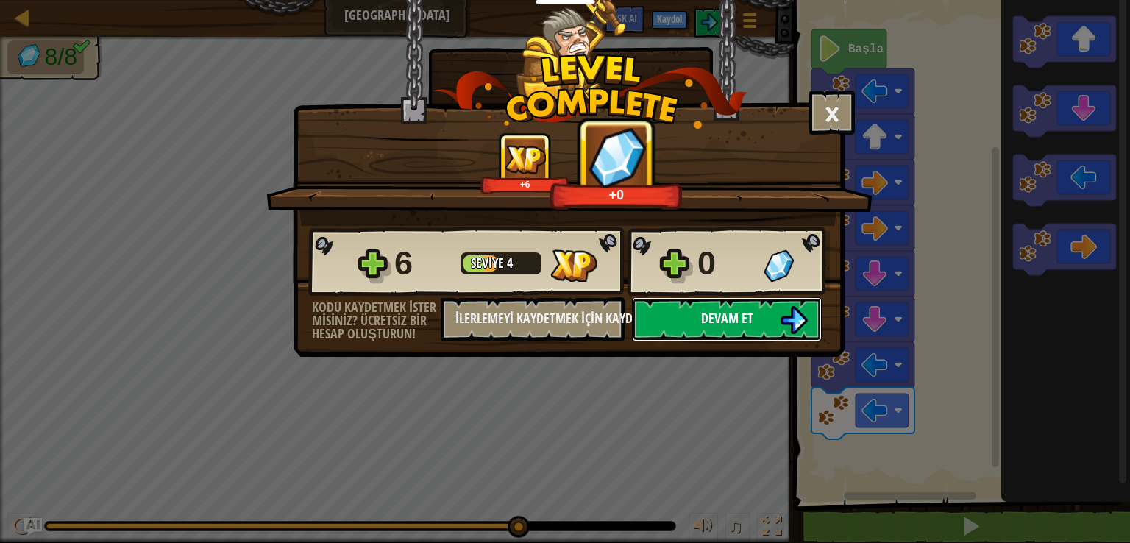
click at [800, 304] on button "Devam et" at bounding box center [727, 319] width 190 height 44
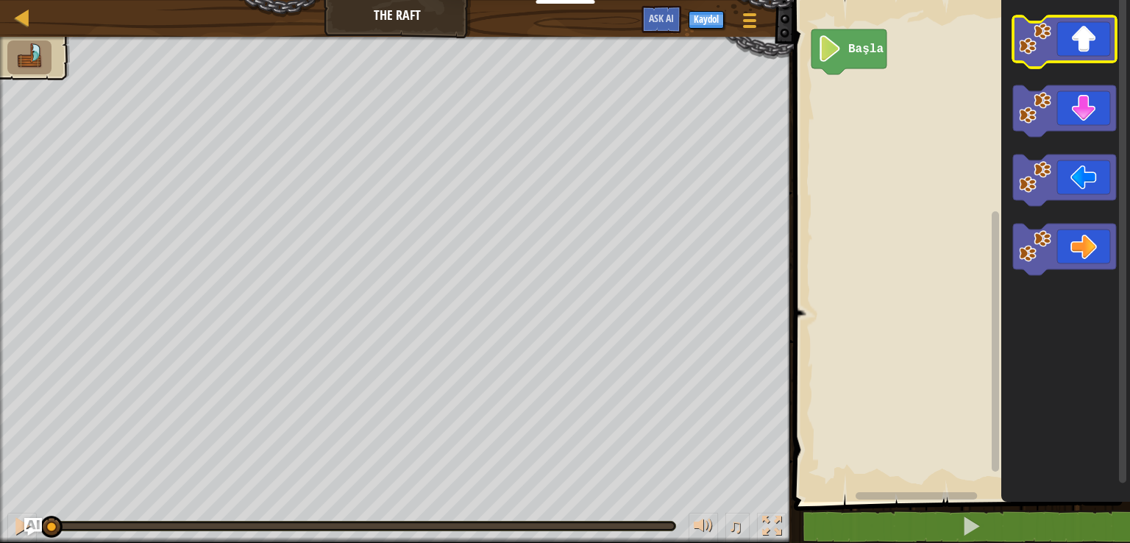
click at [1068, 50] on icon "Blockly Çalışma Alanı" at bounding box center [1064, 42] width 103 height 52
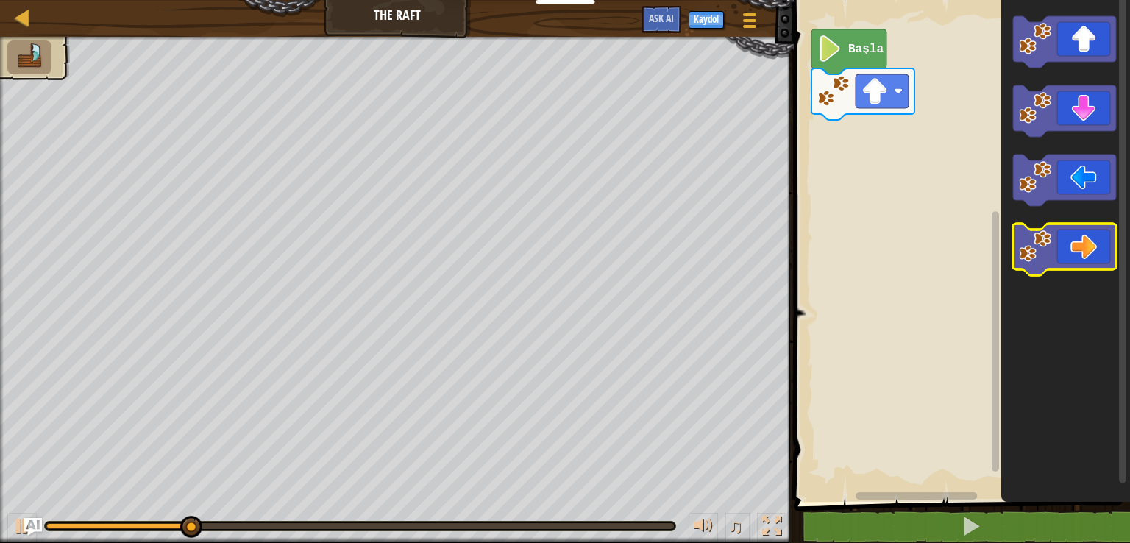
click at [1090, 246] on icon "Blockly Çalışma Alanı" at bounding box center [1064, 250] width 103 height 52
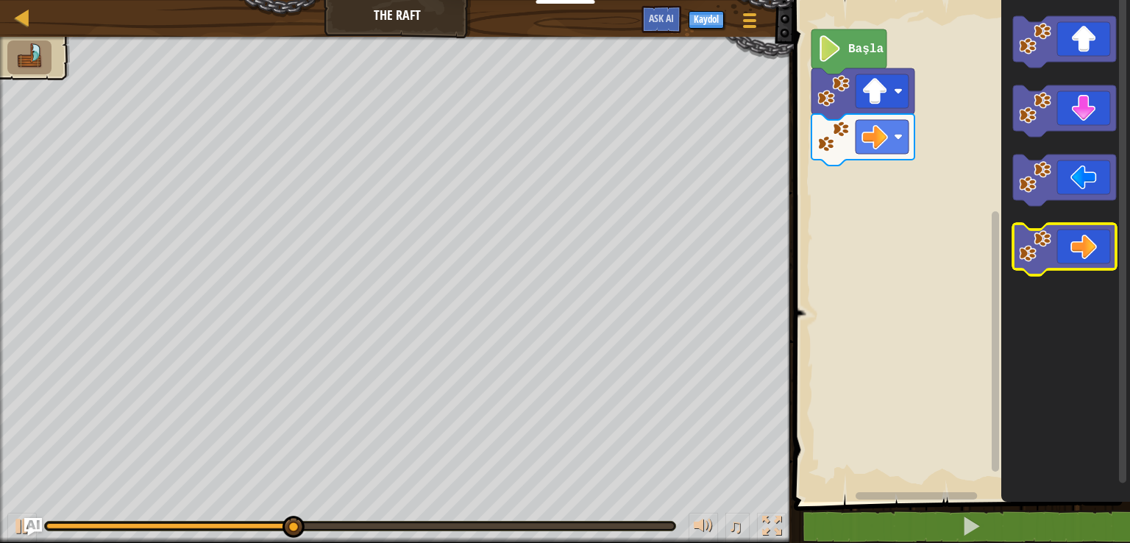
click at [1090, 246] on icon "Blockly Çalışma Alanı" at bounding box center [1064, 250] width 103 height 52
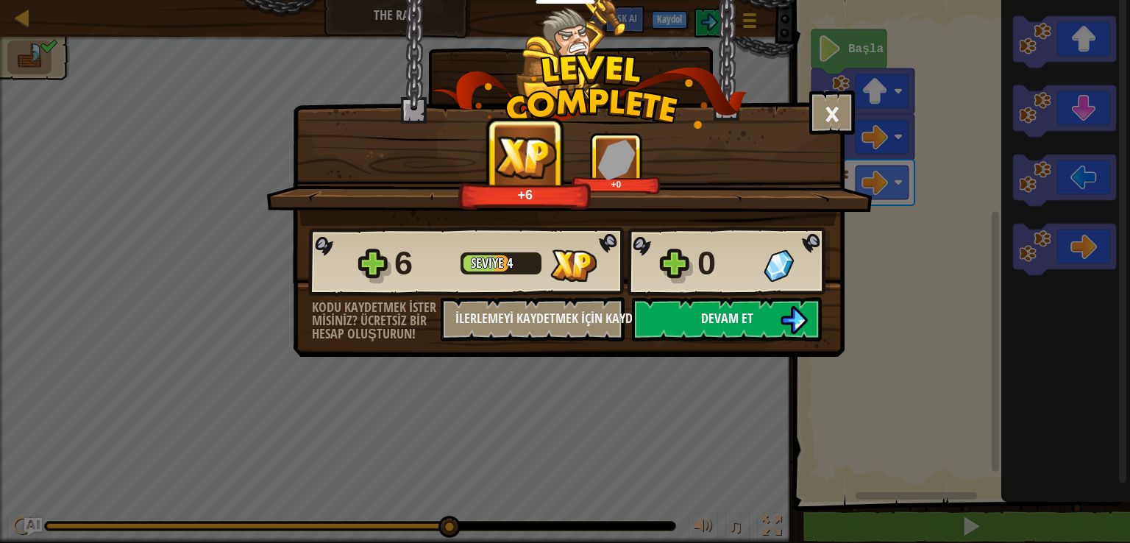
click at [804, 313] on img at bounding box center [794, 320] width 28 height 28
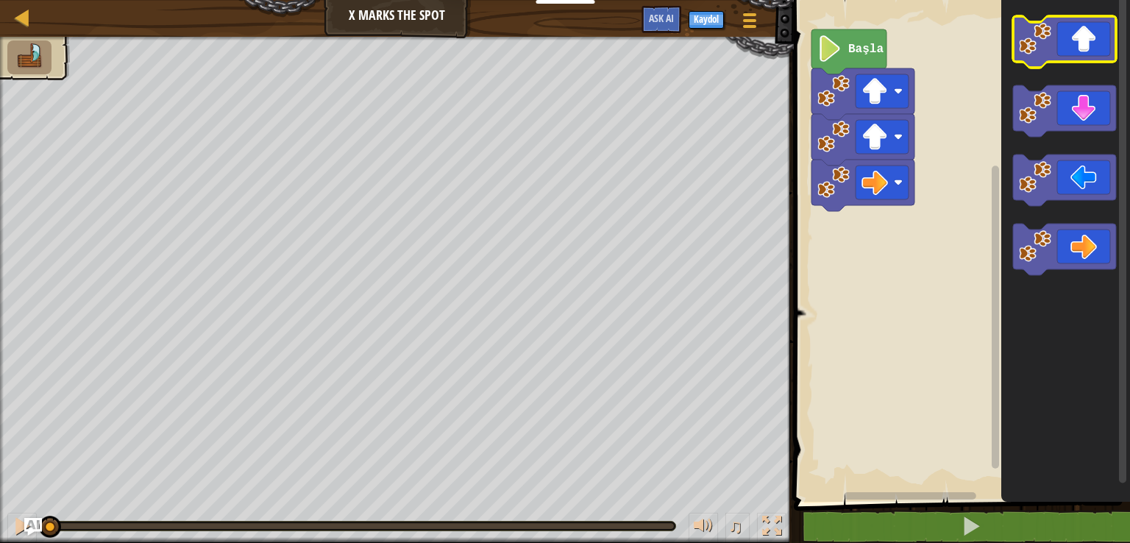
click at [1074, 63] on rect "Blockly Çalışma Alanı" at bounding box center [1064, 42] width 103 height 52
click at [1064, 53] on icon "Blockly Çalışma Alanı" at bounding box center [1064, 42] width 103 height 52
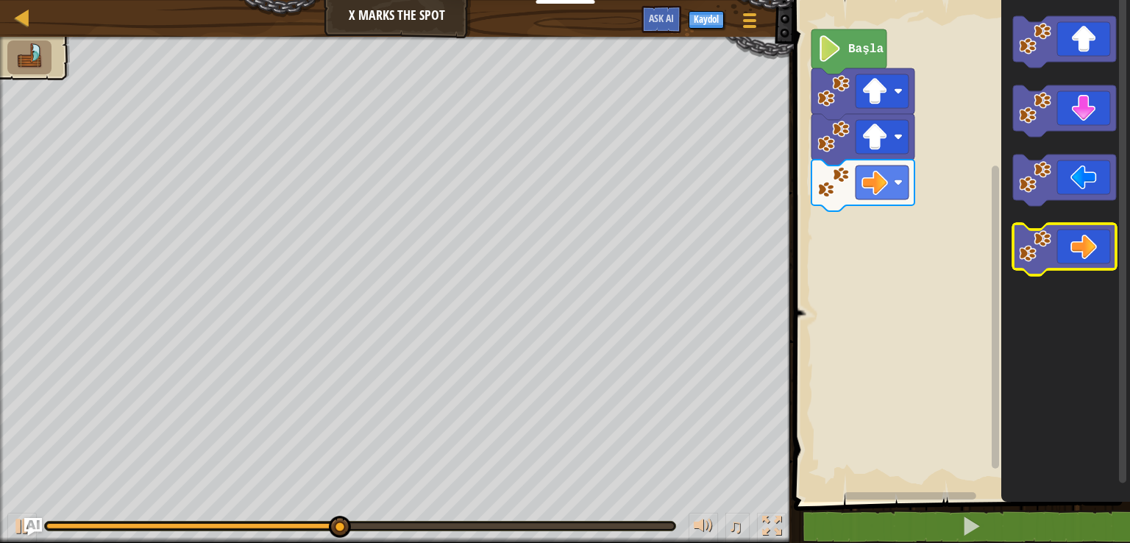
click at [1078, 249] on icon "Blockly Çalışma Alanı" at bounding box center [1064, 250] width 103 height 52
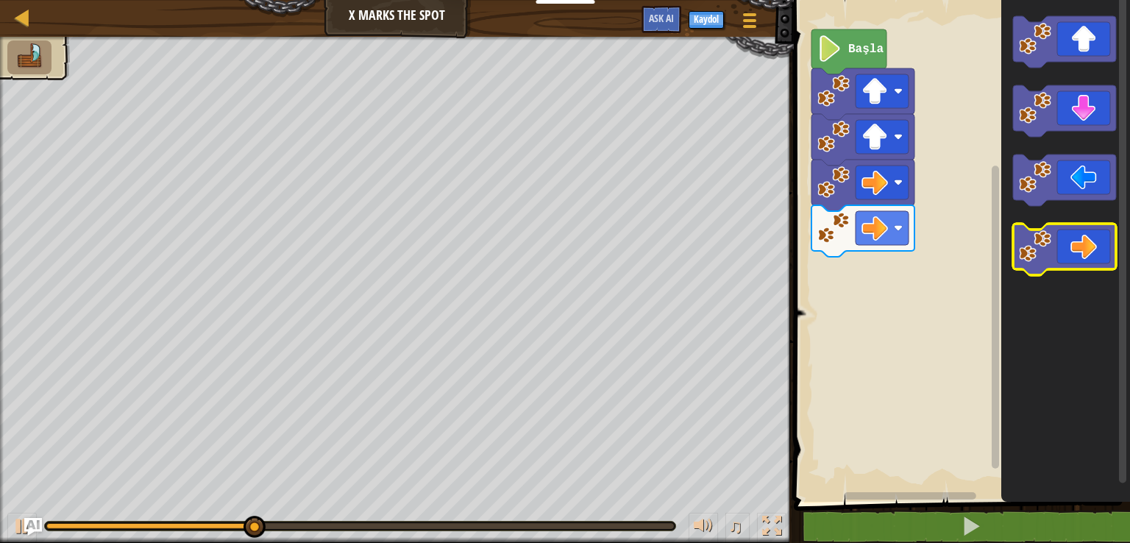
click at [1078, 249] on icon "Blockly Çalışma Alanı" at bounding box center [1064, 250] width 103 height 52
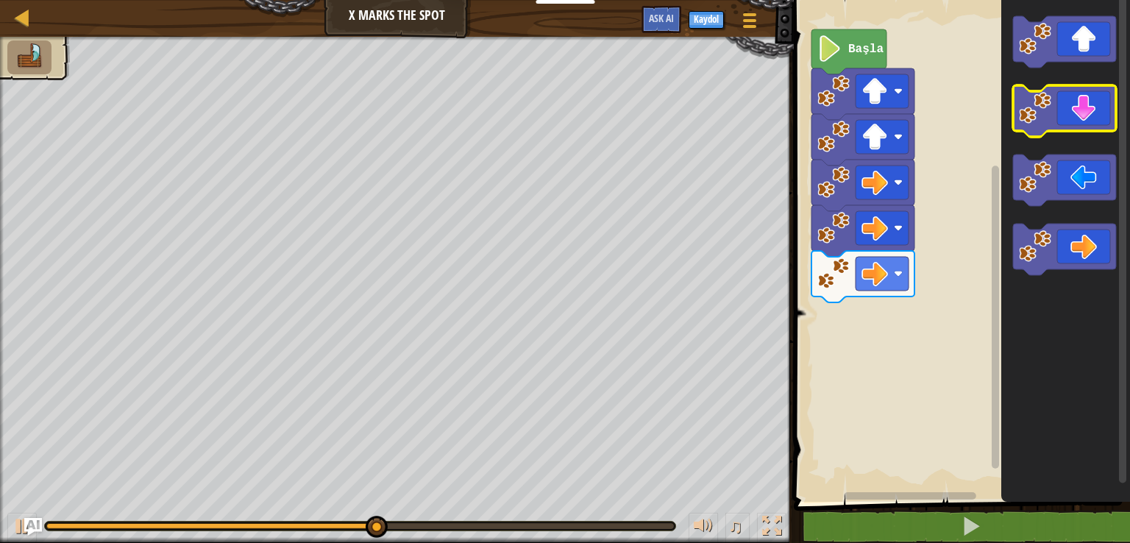
click at [1106, 116] on icon "Blockly Çalışma Alanı" at bounding box center [1064, 111] width 103 height 52
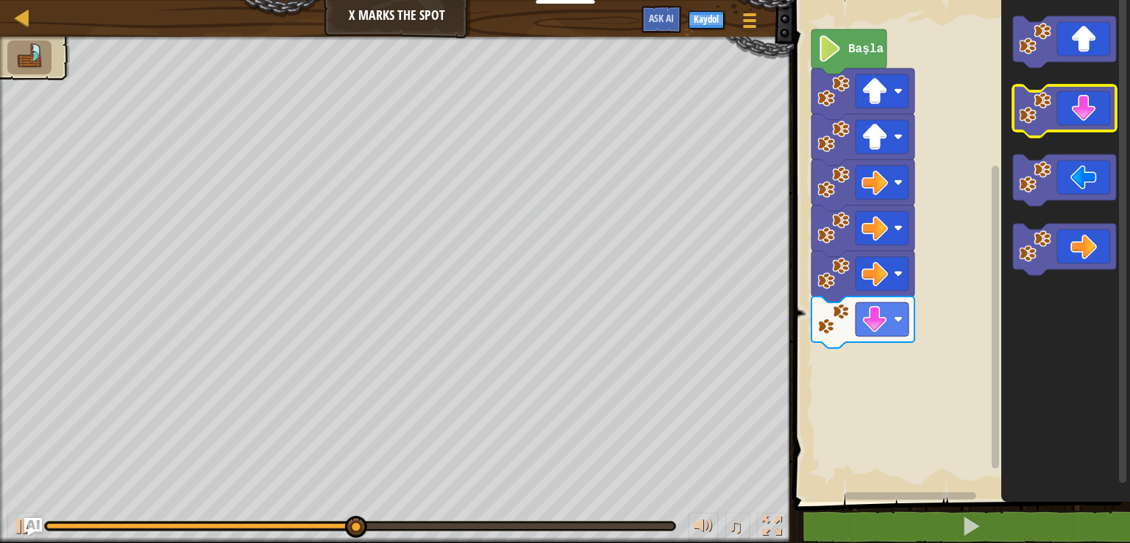
click at [1106, 116] on icon "Blockly Çalışma Alanı" at bounding box center [1064, 111] width 103 height 52
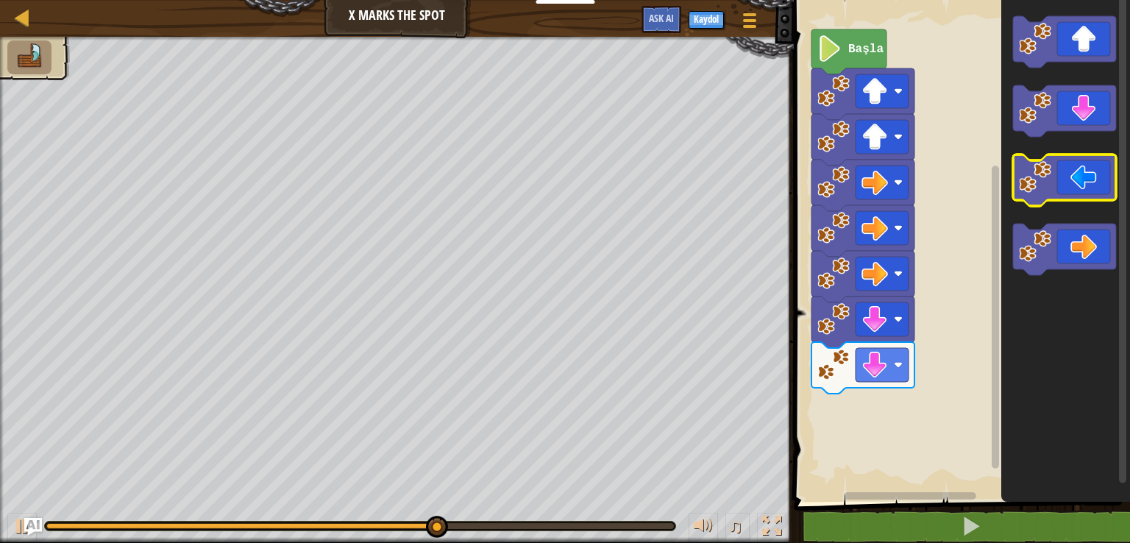
click at [1074, 195] on icon "Blockly Çalışma Alanı" at bounding box center [1064, 181] width 103 height 52
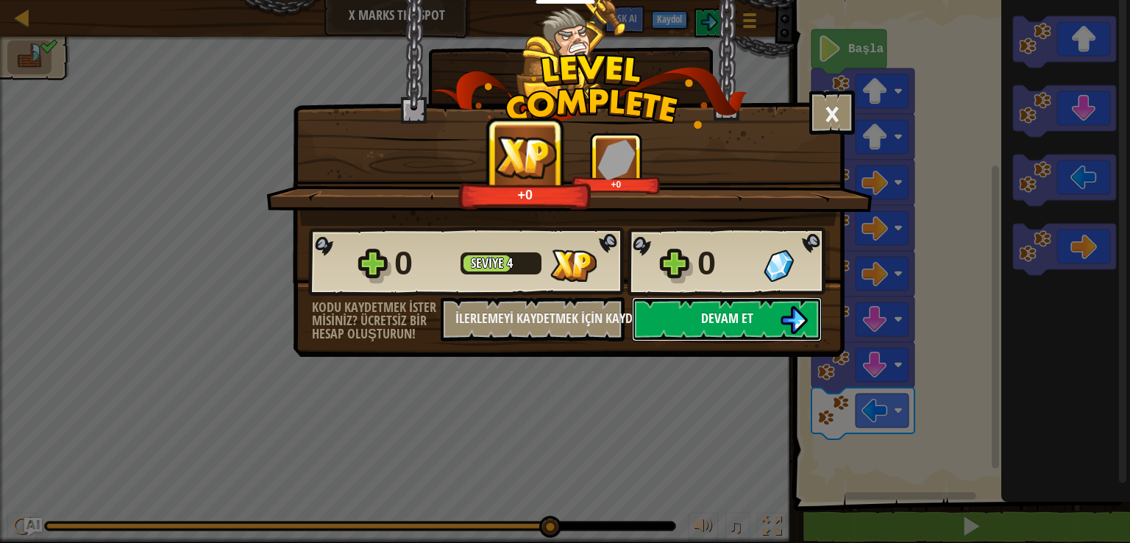
click at [781, 301] on button "Devam et" at bounding box center [727, 319] width 190 height 44
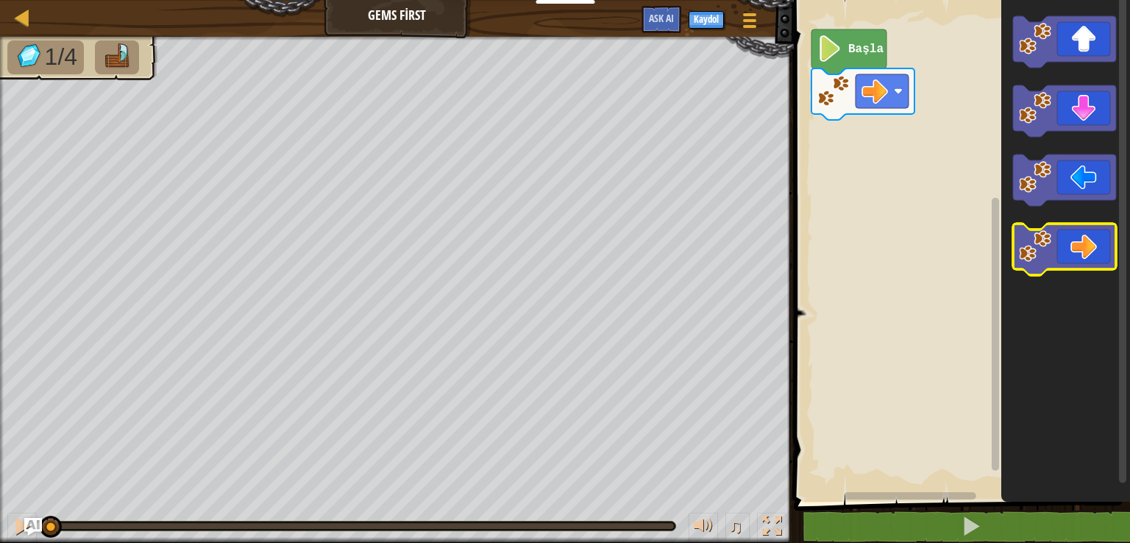
click at [1060, 235] on icon "Blockly Çalışma Alanı" at bounding box center [1064, 250] width 103 height 52
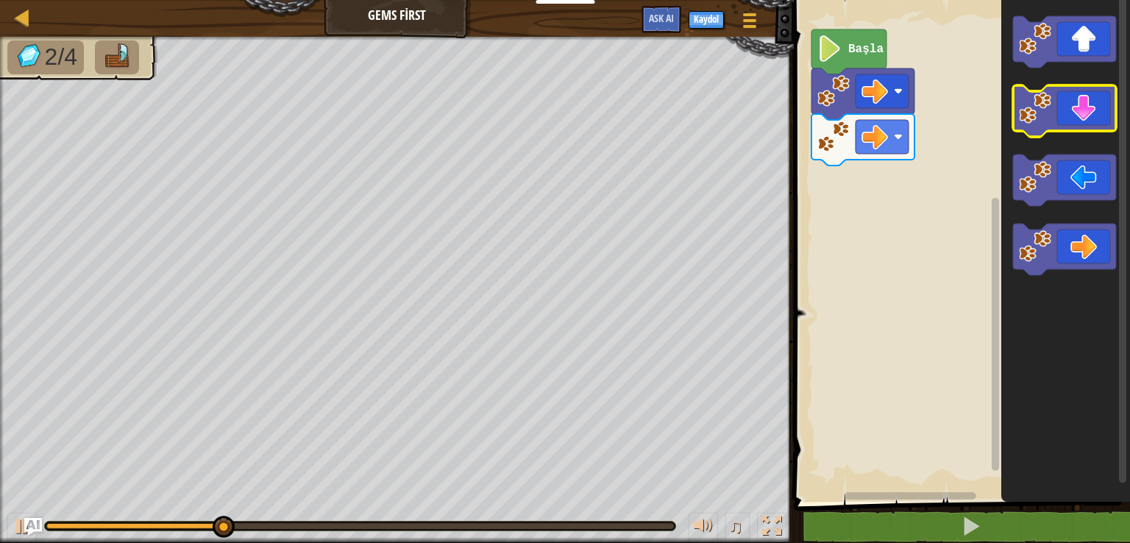
click at [1085, 109] on icon "Blockly Çalışma Alanı" at bounding box center [1064, 111] width 103 height 52
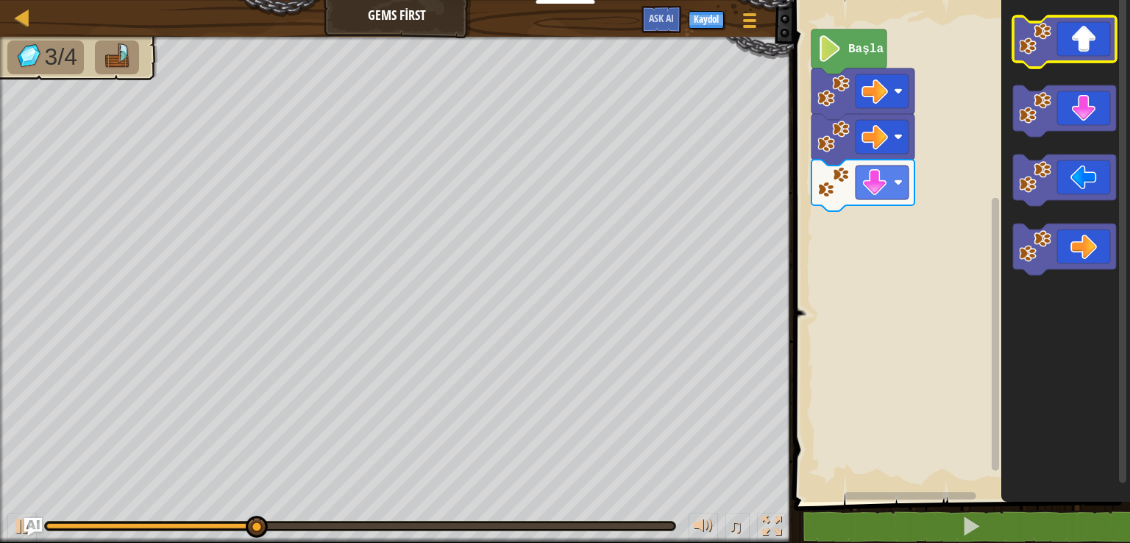
click at [1090, 66] on rect "Blockly Çalışma Alanı" at bounding box center [1064, 42] width 103 height 52
click at [1078, 57] on icon "Blockly Çalışma Alanı" at bounding box center [1064, 42] width 103 height 52
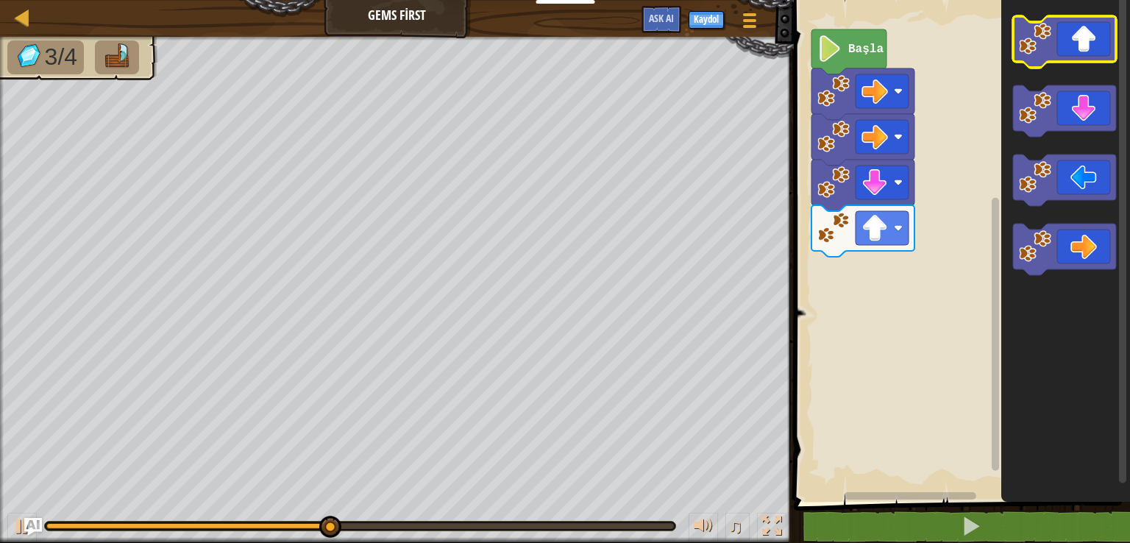
click at [1078, 57] on icon "Blockly Çalışma Alanı" at bounding box center [1064, 42] width 103 height 52
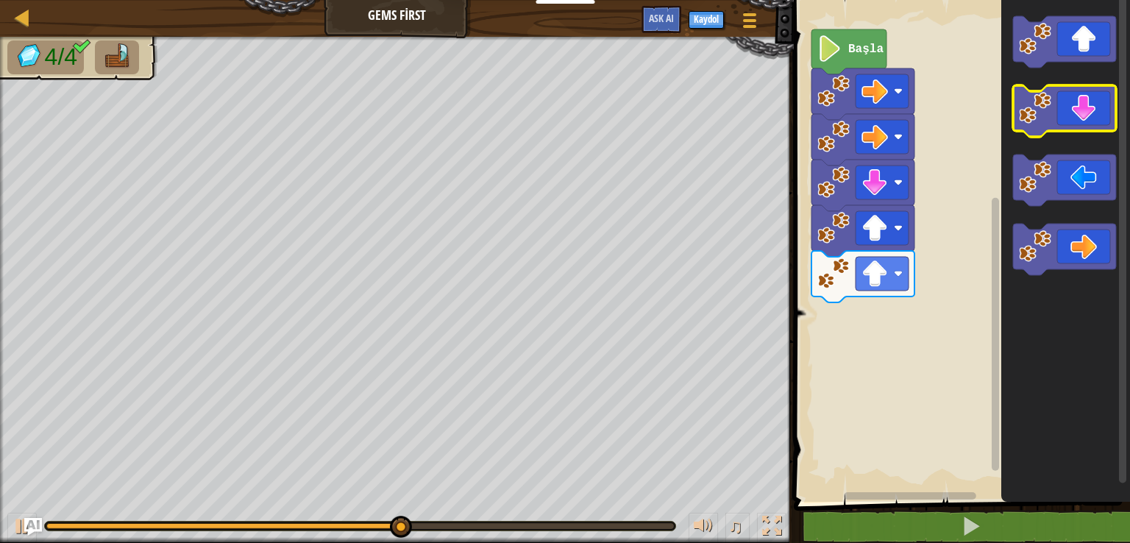
click at [1077, 126] on icon "Blockly Çalışma Alanı" at bounding box center [1064, 111] width 103 height 52
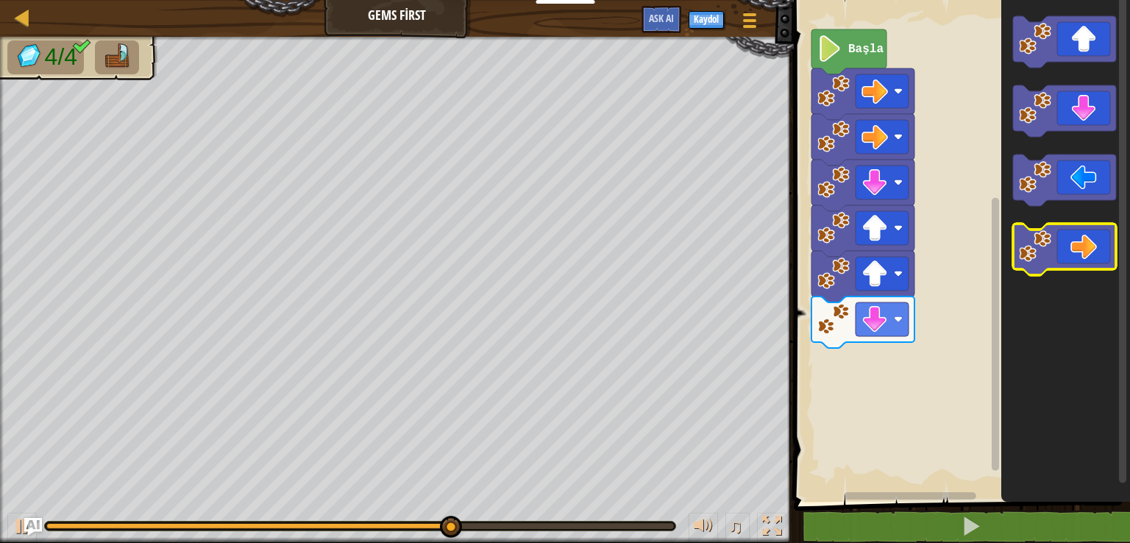
click at [1067, 242] on icon "Blockly Çalışma Alanı" at bounding box center [1064, 250] width 103 height 52
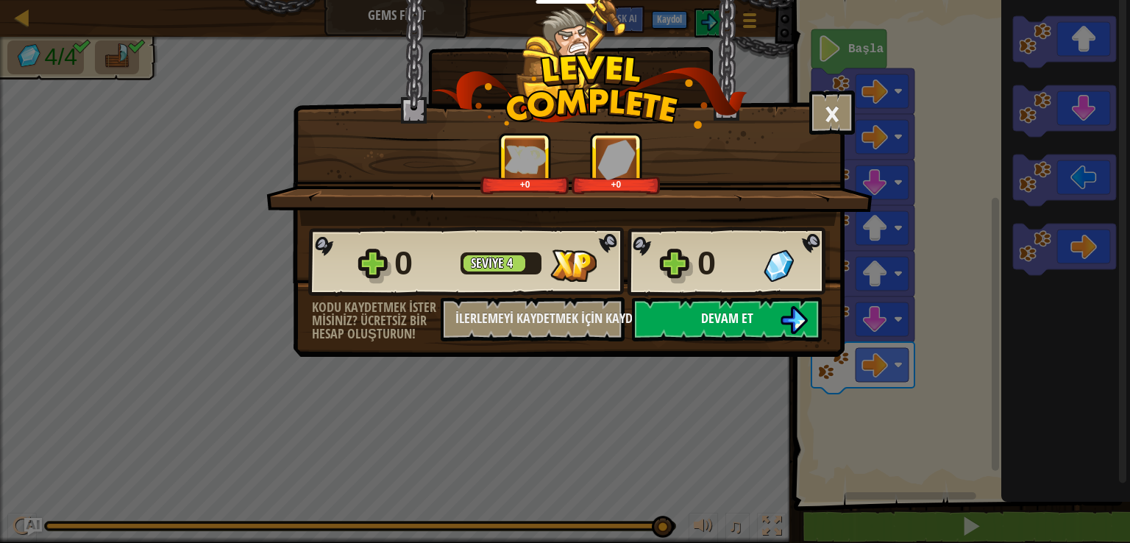
click at [773, 327] on button "Devam et" at bounding box center [727, 319] width 190 height 44
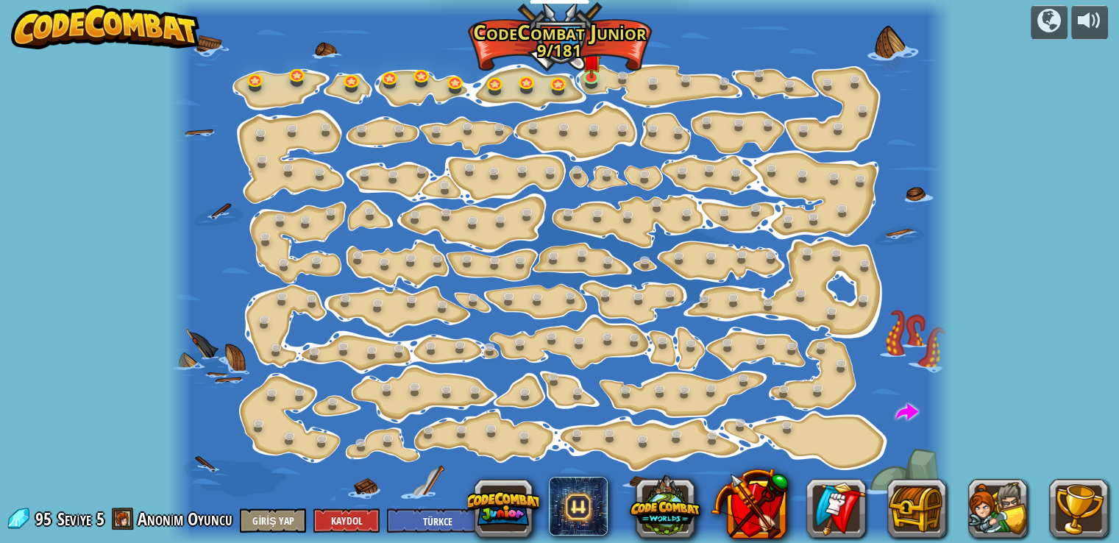
select select "tr"
click at [595, 86] on div "Step Change ([PERSON_NAME]) Change step arguments. Go Smart (Kilitli) Now we're…" at bounding box center [560, 271] width 783 height 543
click at [592, 86] on link at bounding box center [592, 75] width 29 height 29
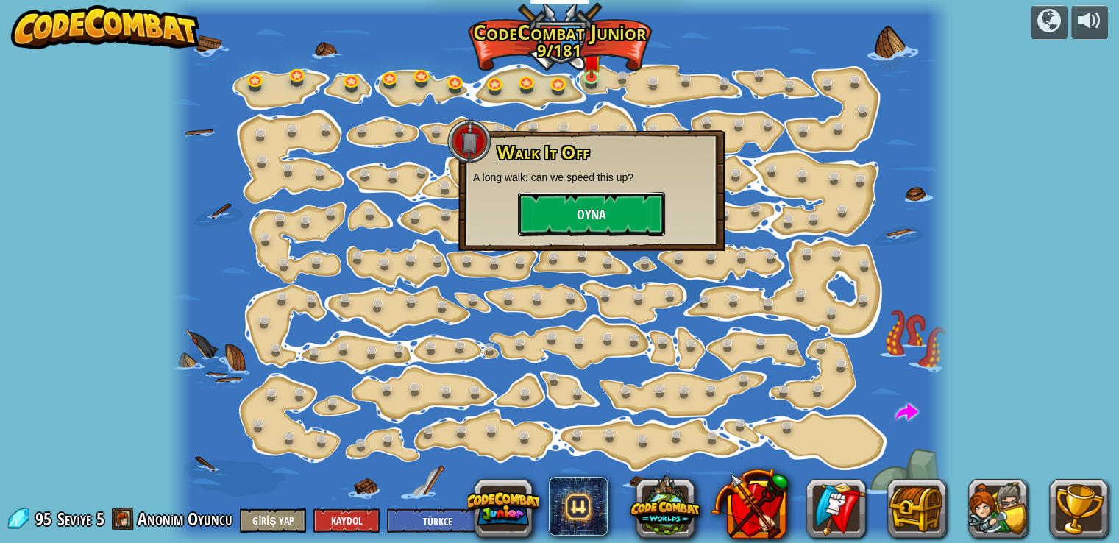
click at [577, 214] on button "Oyna" at bounding box center [591, 214] width 147 height 44
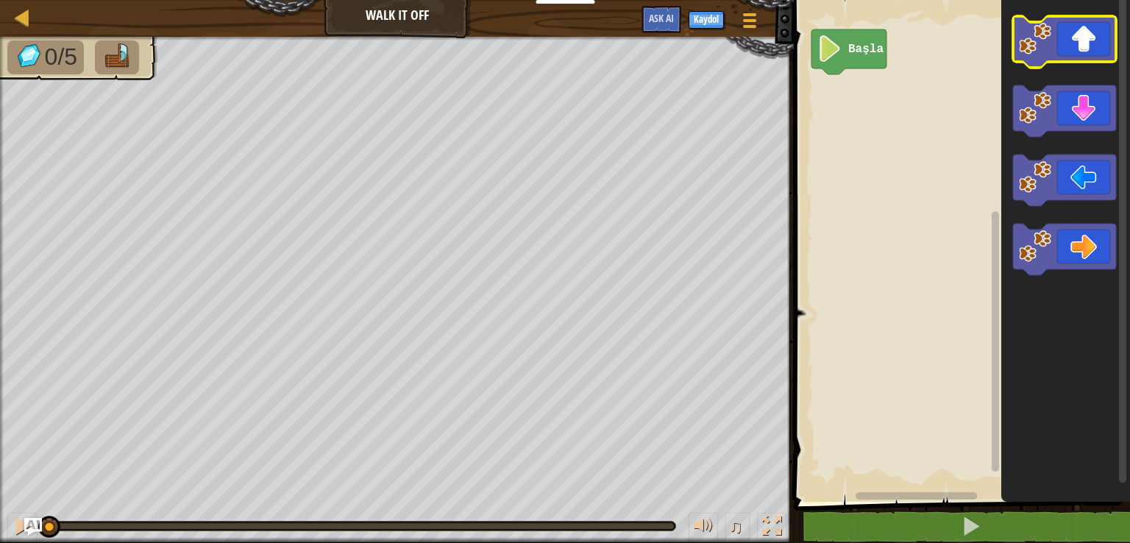
click at [1072, 54] on icon "Blockly Çalışma Alanı" at bounding box center [1064, 42] width 103 height 52
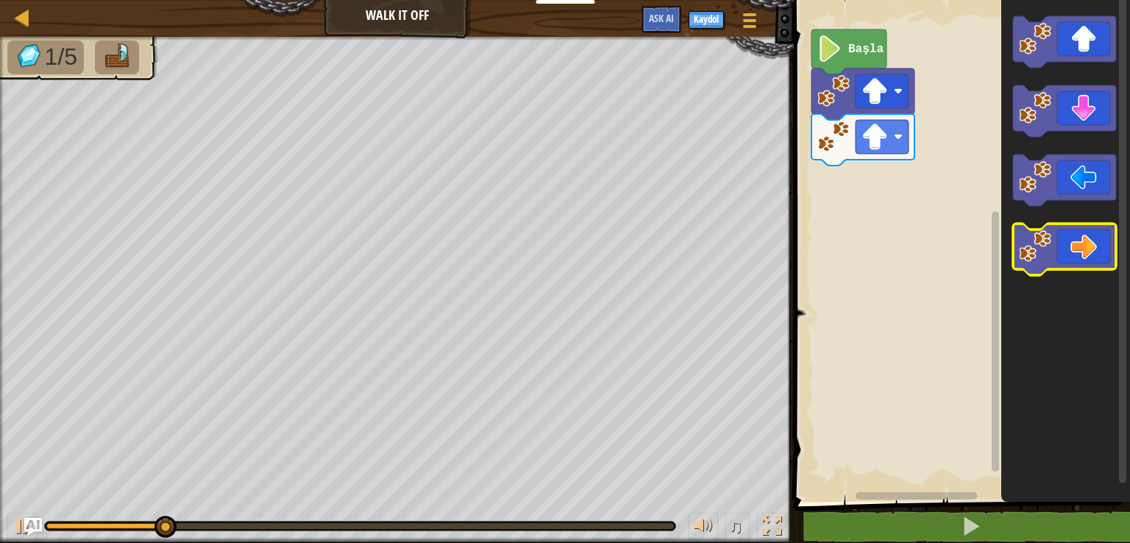
click at [1063, 235] on icon "Blockly Çalışma Alanı" at bounding box center [1064, 250] width 103 height 52
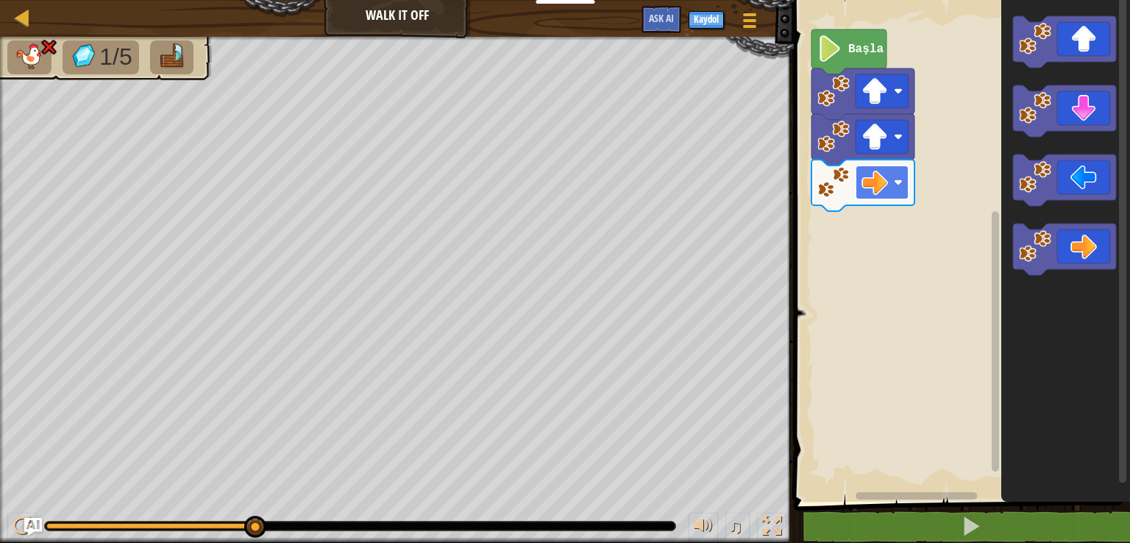
click at [898, 196] on rect "Blockly Çalışma Alanı" at bounding box center [882, 183] width 53 height 34
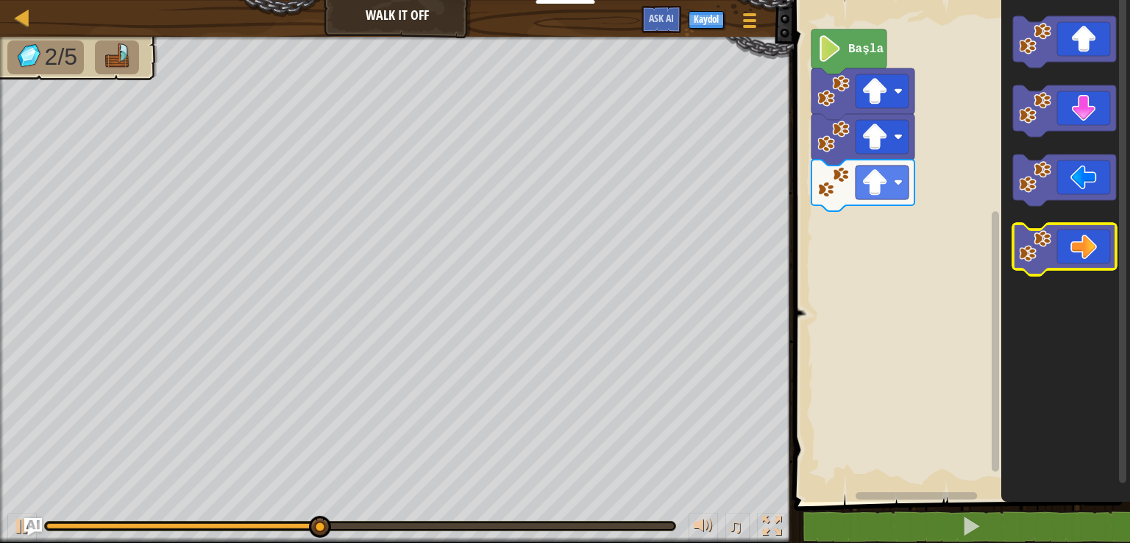
click at [1071, 255] on icon "Blockly Çalışma Alanı" at bounding box center [1064, 250] width 103 height 52
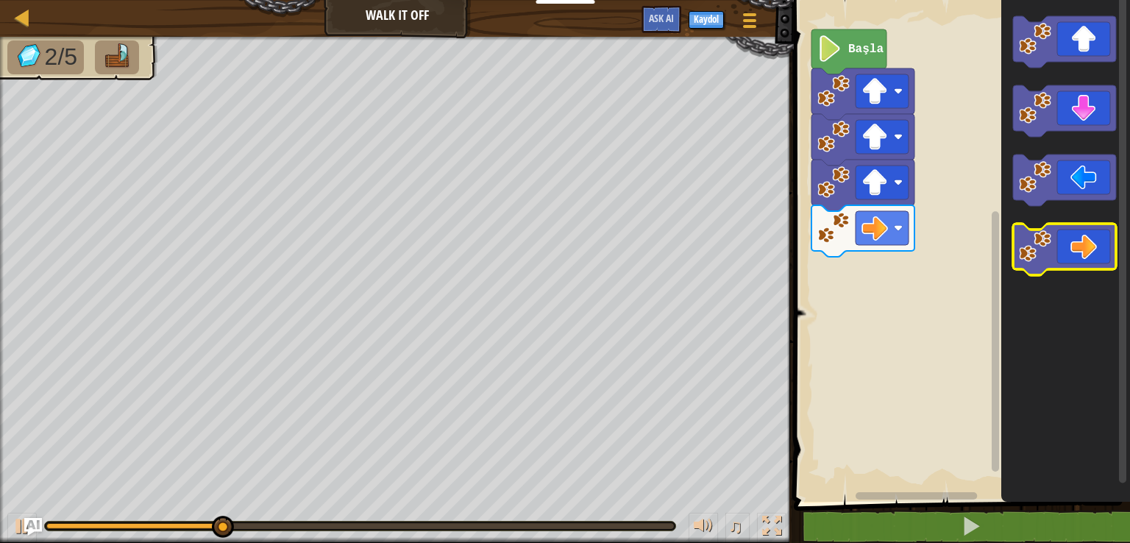
click at [1071, 254] on icon "Blockly Çalışma Alanı" at bounding box center [1064, 250] width 103 height 52
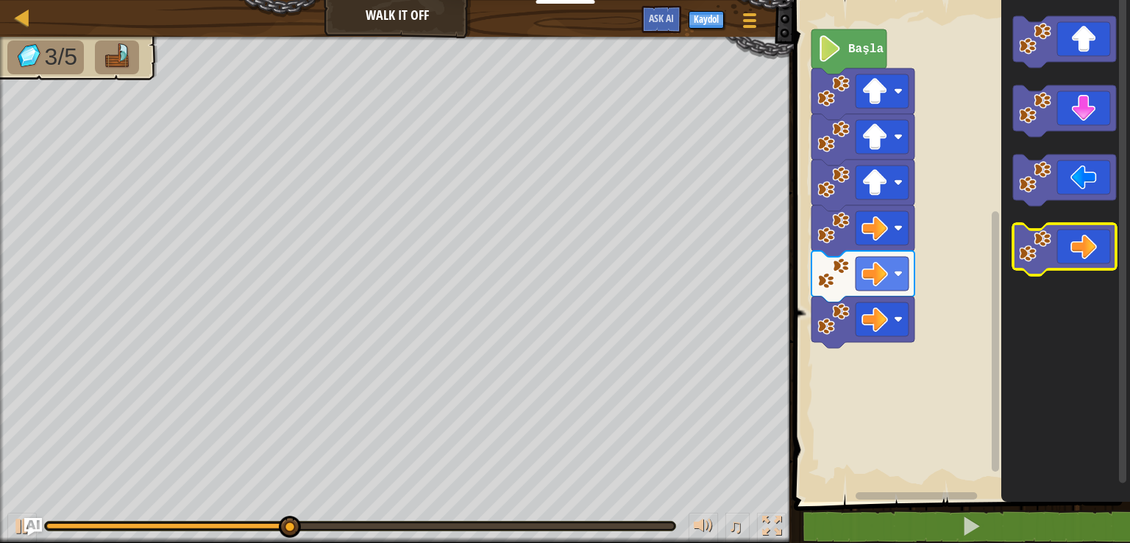
click at [1071, 253] on icon "Blockly Çalışma Alanı" at bounding box center [1064, 250] width 103 height 52
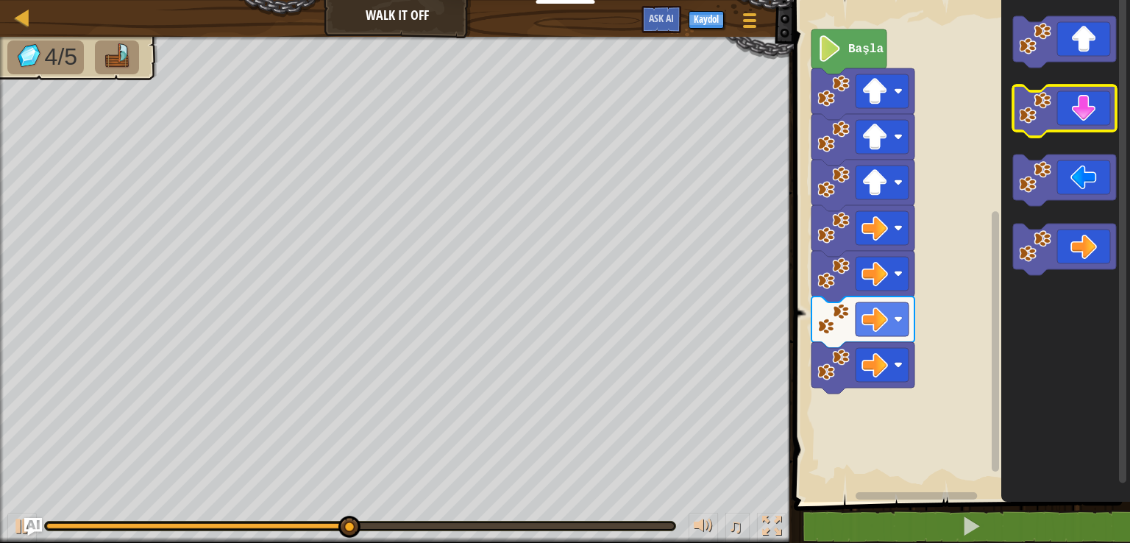
click at [1066, 127] on icon "Blockly Çalışma Alanı" at bounding box center [1064, 111] width 103 height 52
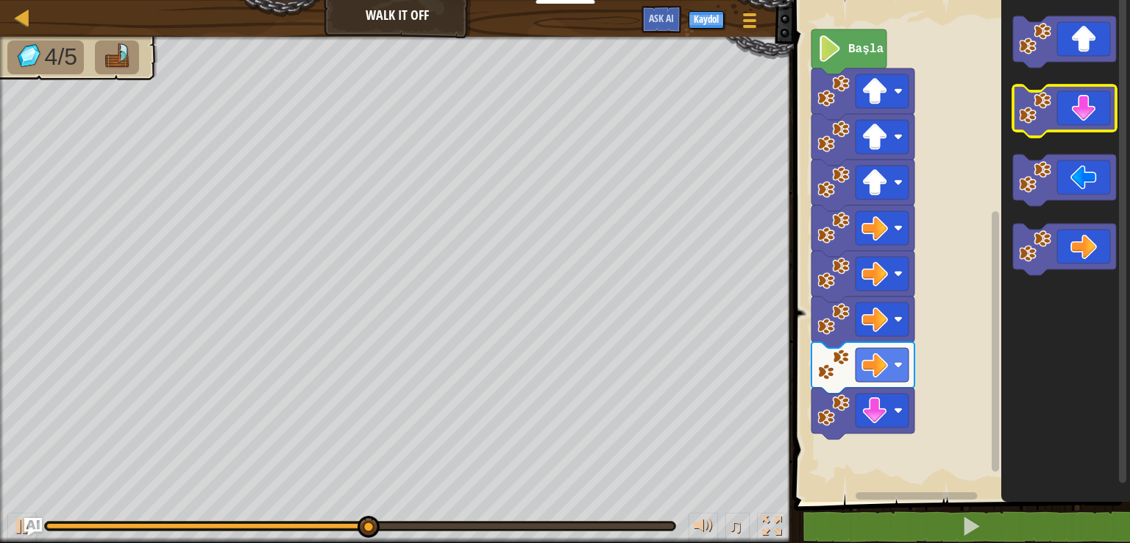
click at [1066, 127] on icon "Blockly Çalışma Alanı" at bounding box center [1064, 111] width 103 height 52
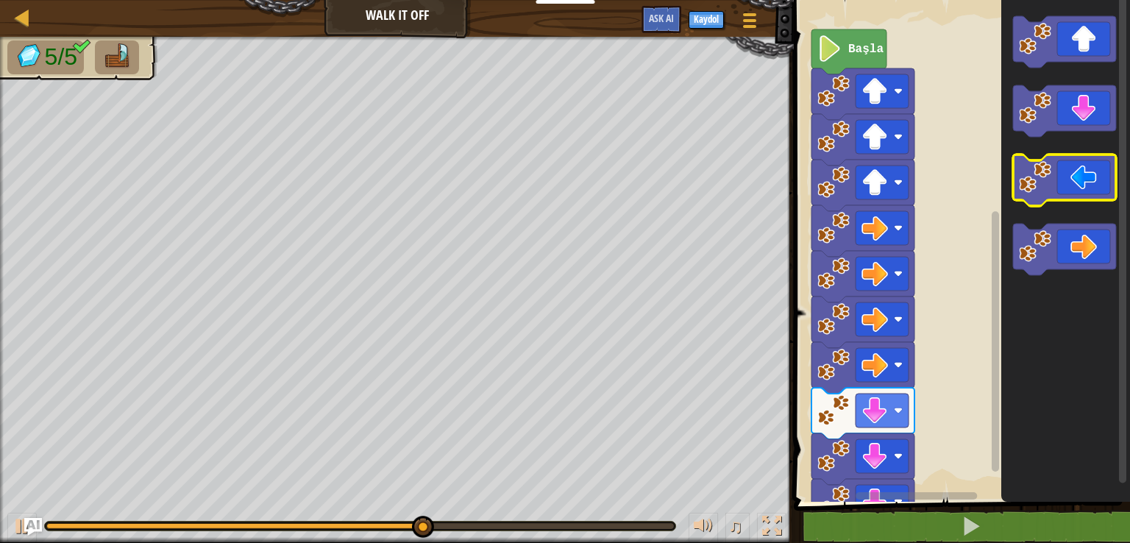
click at [1086, 182] on icon "Blockly Çalışma Alanı" at bounding box center [1064, 181] width 103 height 52
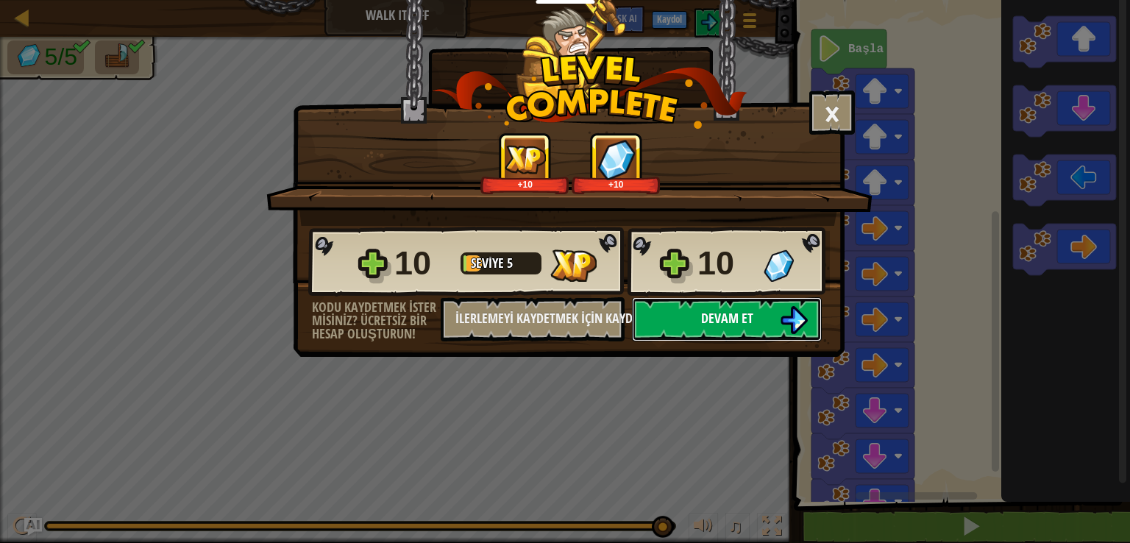
click at [737, 319] on span "Devam et" at bounding box center [727, 318] width 52 height 18
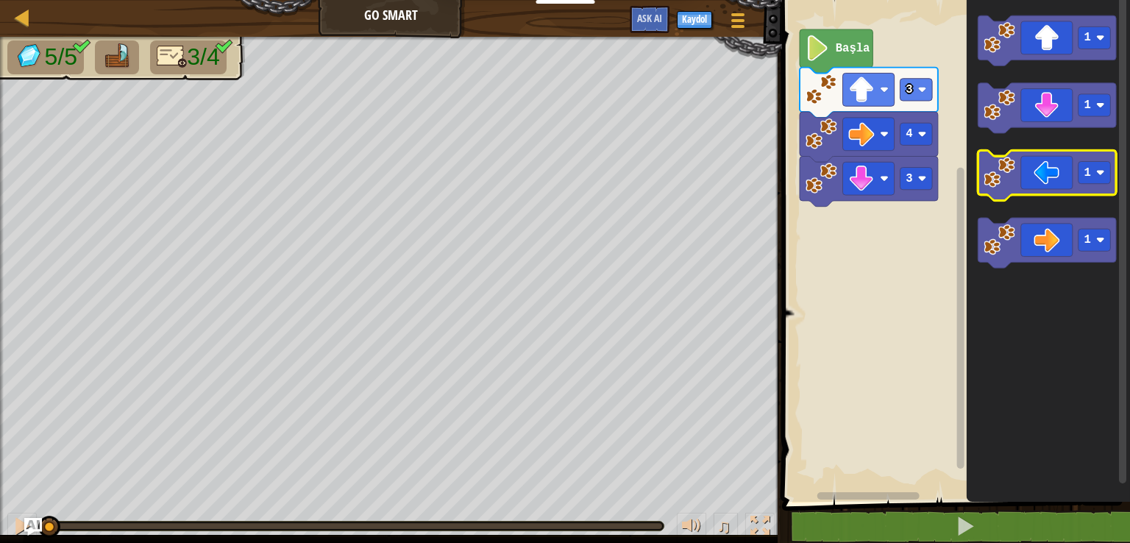
click at [1047, 179] on icon "Blockly Çalışma Alanı" at bounding box center [1048, 175] width 138 height 50
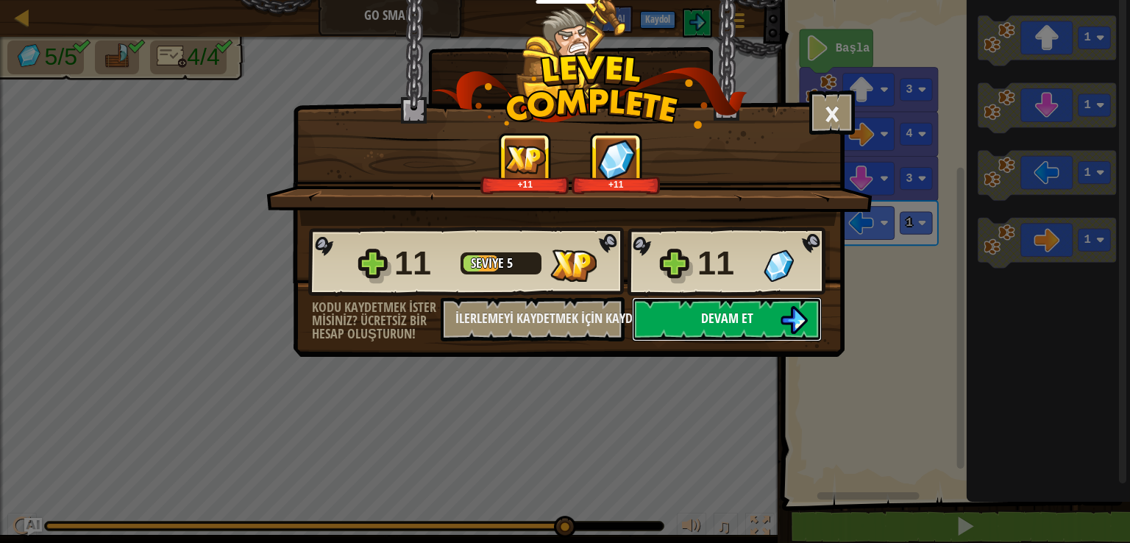
click at [774, 336] on button "Devam et" at bounding box center [727, 319] width 190 height 44
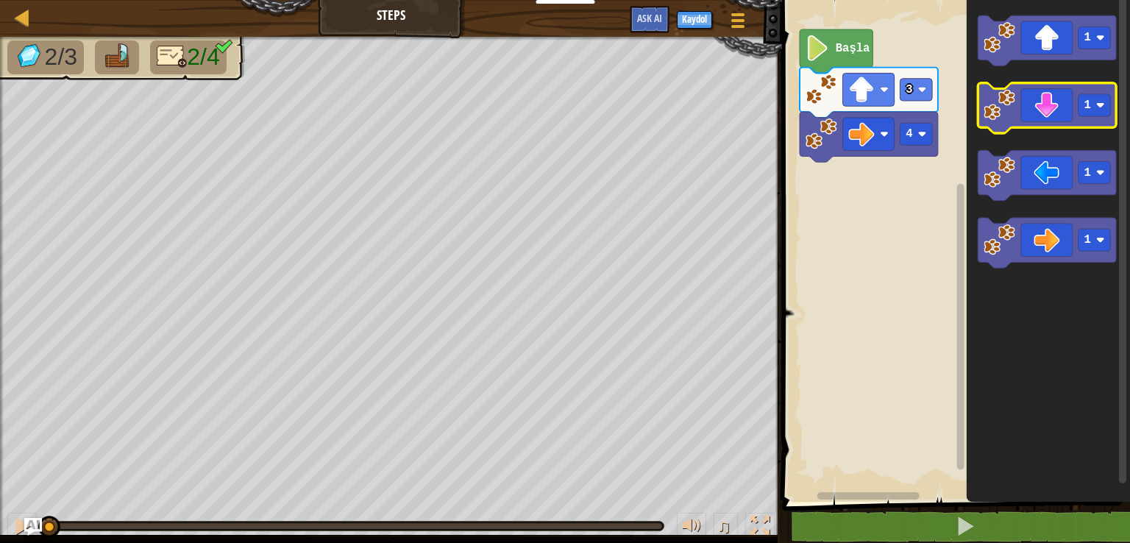
click at [1046, 118] on icon "Blockly Çalışma Alanı" at bounding box center [1048, 108] width 138 height 50
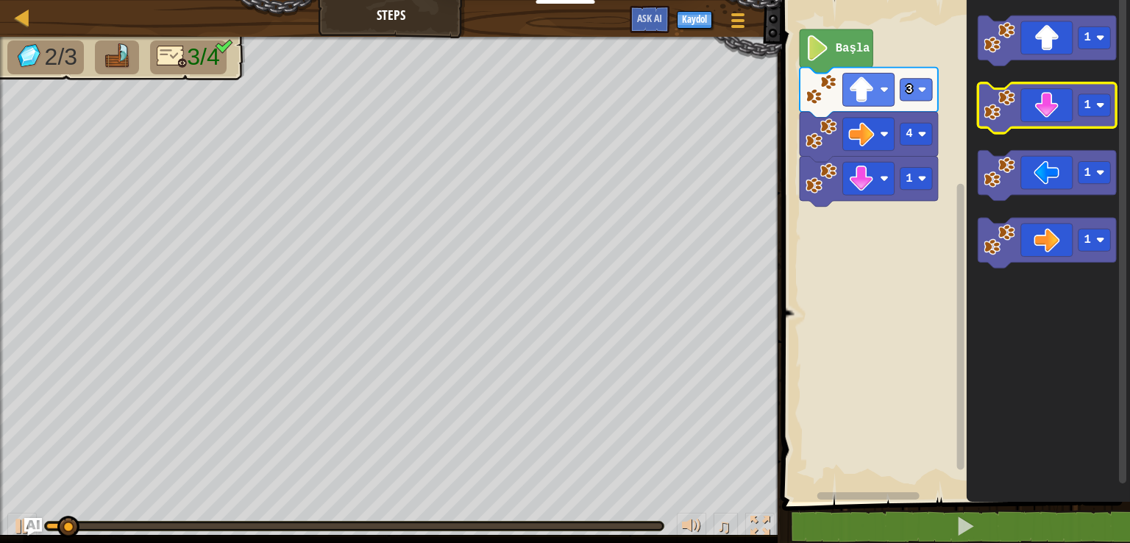
click at [1046, 118] on icon "Blockly Çalışma Alanı" at bounding box center [1048, 108] width 138 height 50
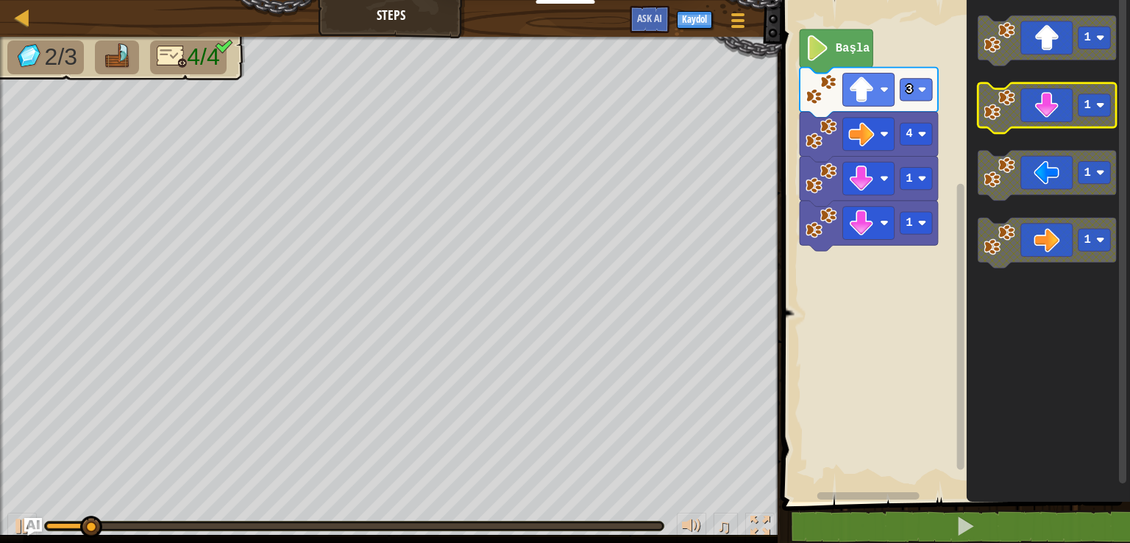
click at [1046, 118] on icon "Blockly Çalışma Alanı" at bounding box center [1048, 108] width 138 height 50
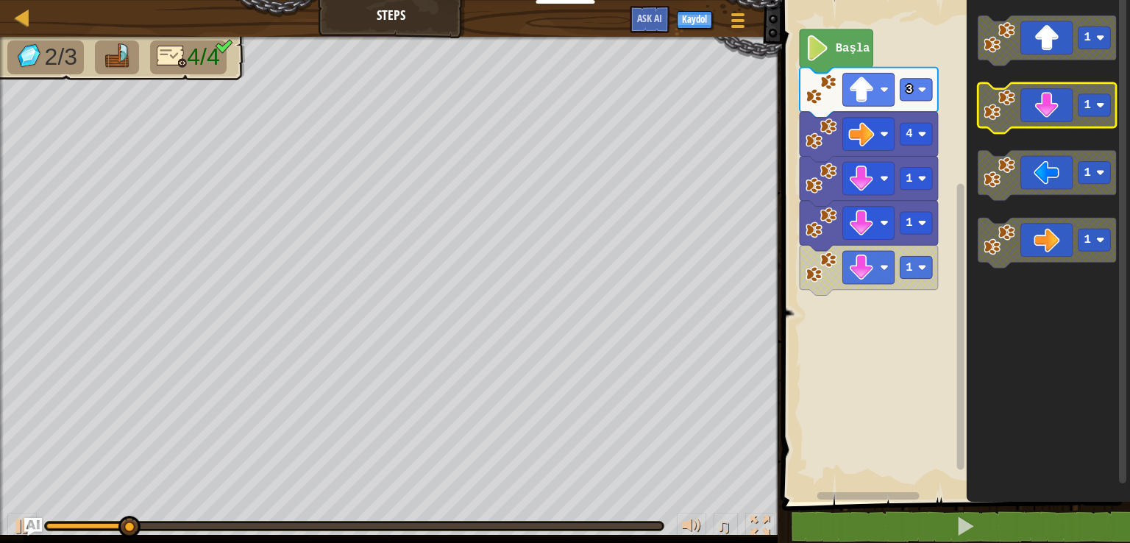
click at [1046, 118] on icon "Blockly Çalışma Alanı" at bounding box center [1048, 108] width 138 height 50
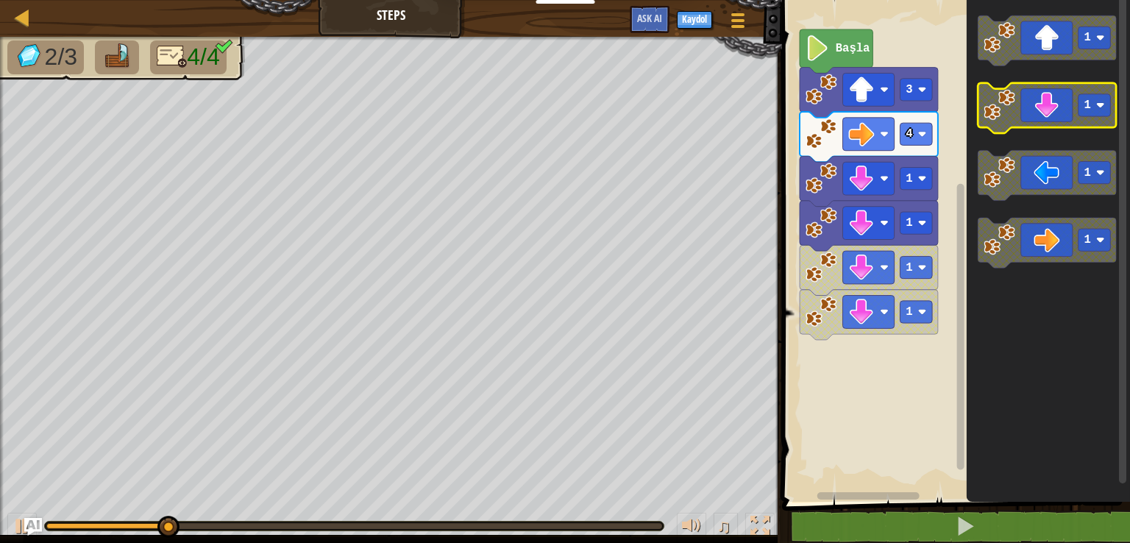
click at [1046, 118] on icon "Blockly Çalışma Alanı" at bounding box center [1048, 108] width 138 height 50
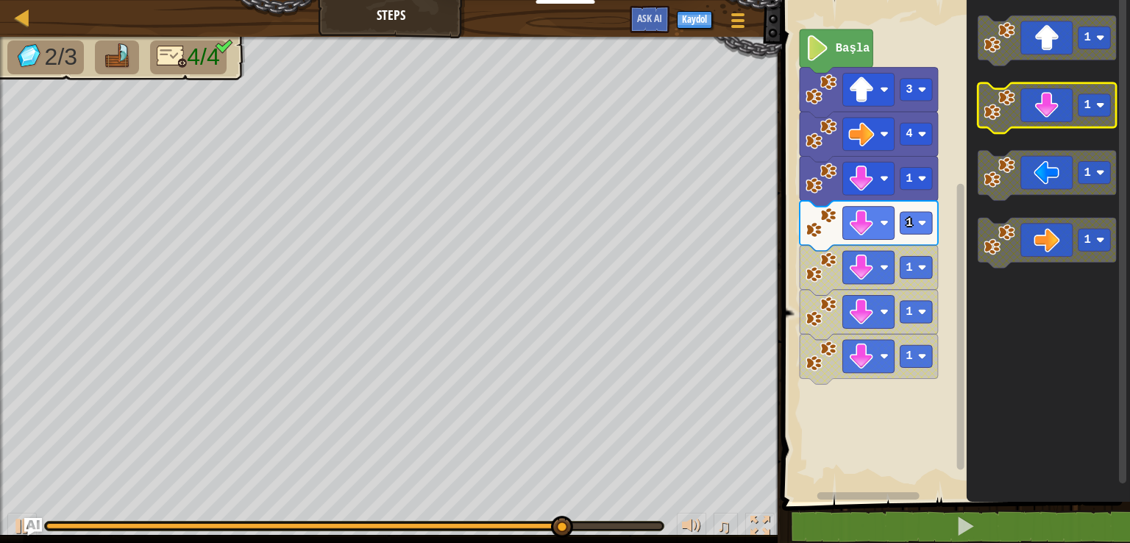
click at [1021, 123] on icon "Blockly Çalışma Alanı" at bounding box center [1048, 108] width 138 height 50
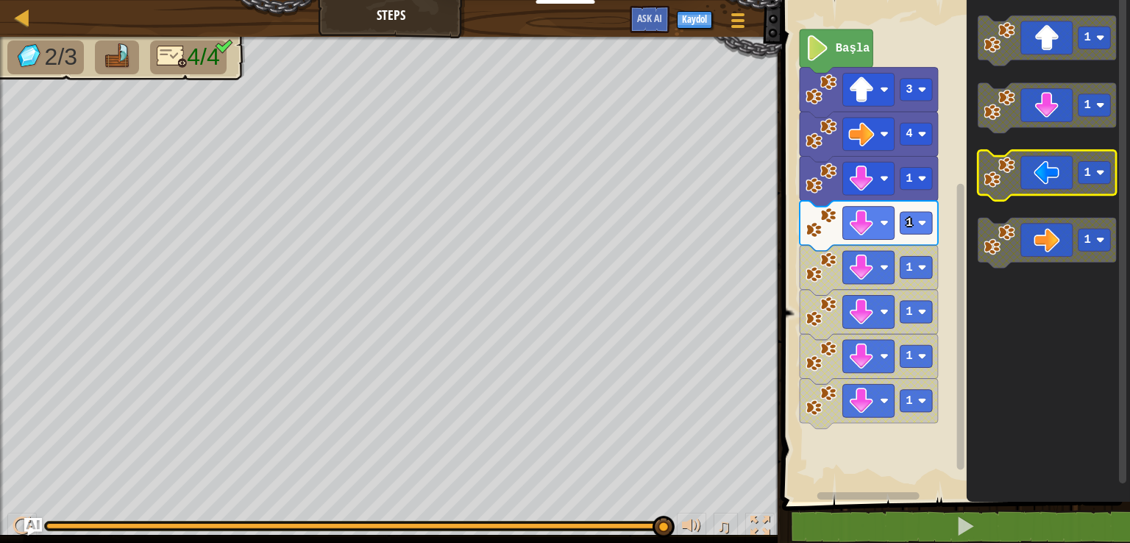
click at [1045, 188] on icon "Blockly Çalışma Alanı" at bounding box center [1048, 175] width 138 height 50
click at [1045, 187] on icon "Blockly Çalışma Alanı" at bounding box center [1048, 175] width 138 height 50
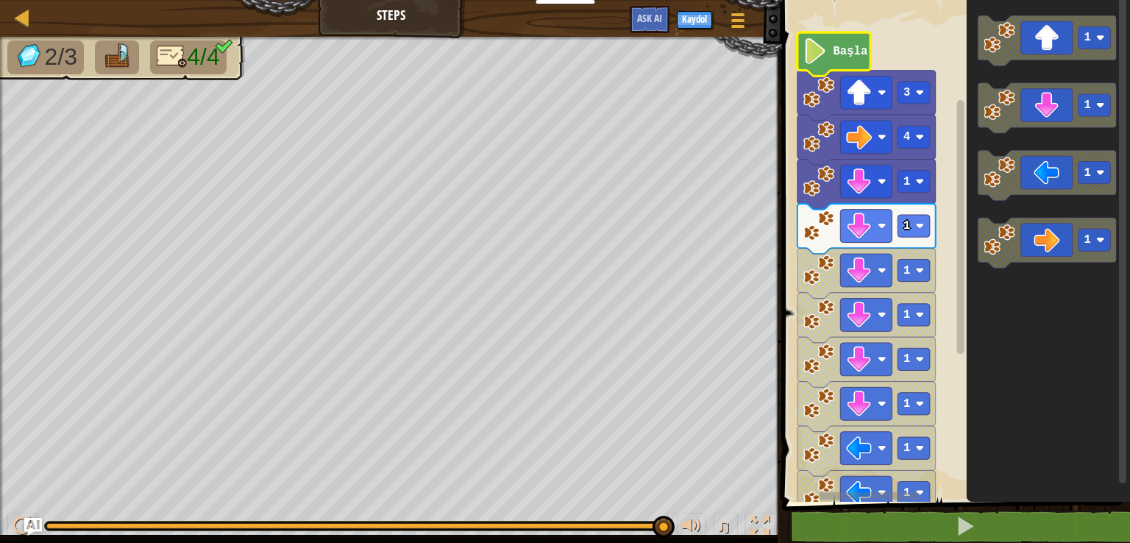
click at [854, 51] on text "Başla" at bounding box center [851, 51] width 35 height 13
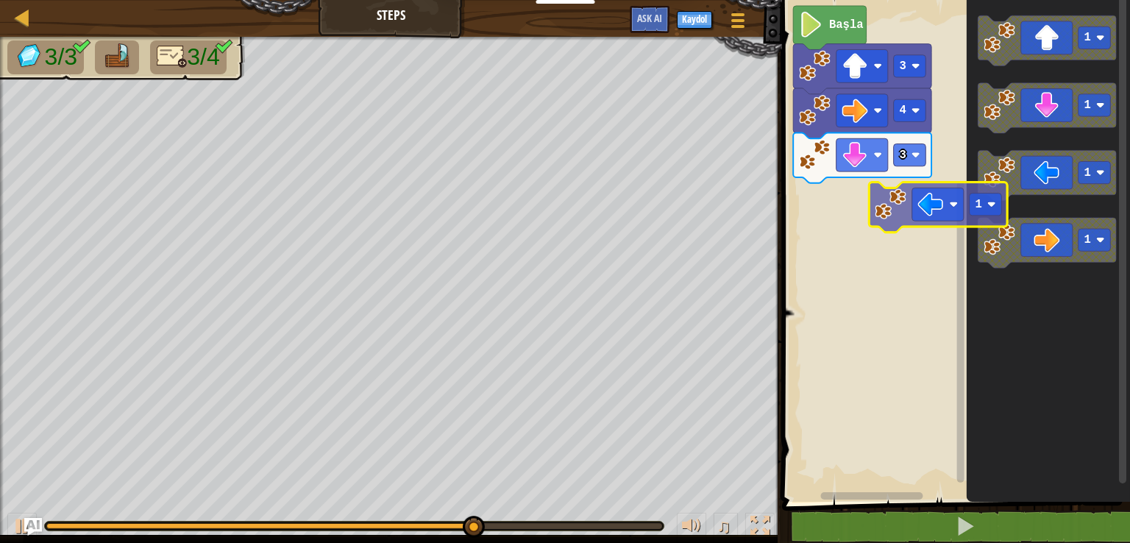
click at [866, 225] on div "Başla 3 4 3 1 1 1 1 1" at bounding box center [954, 247] width 352 height 509
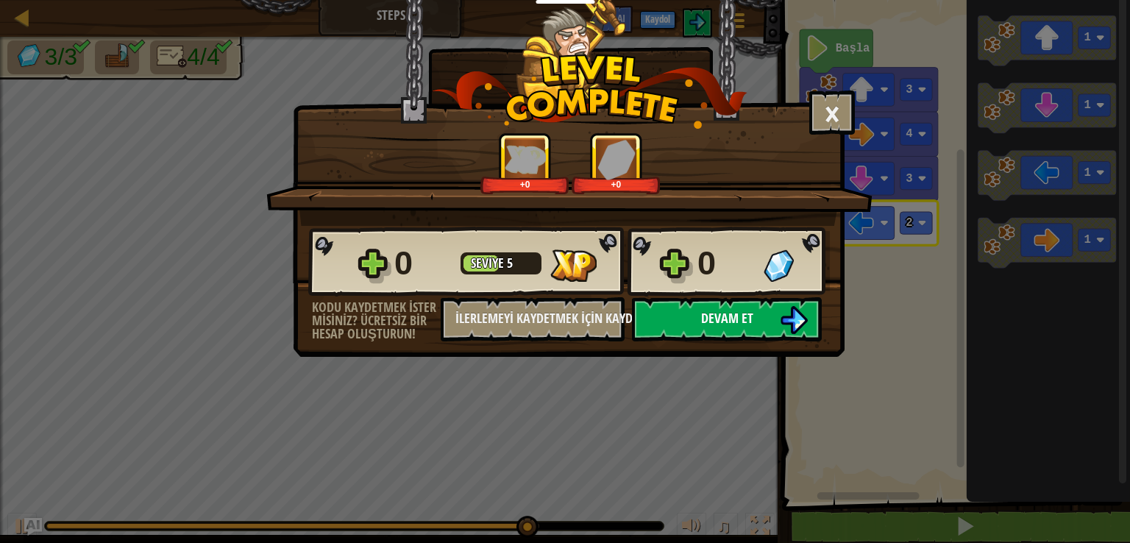
click at [818, 316] on button "Devam et" at bounding box center [727, 319] width 190 height 44
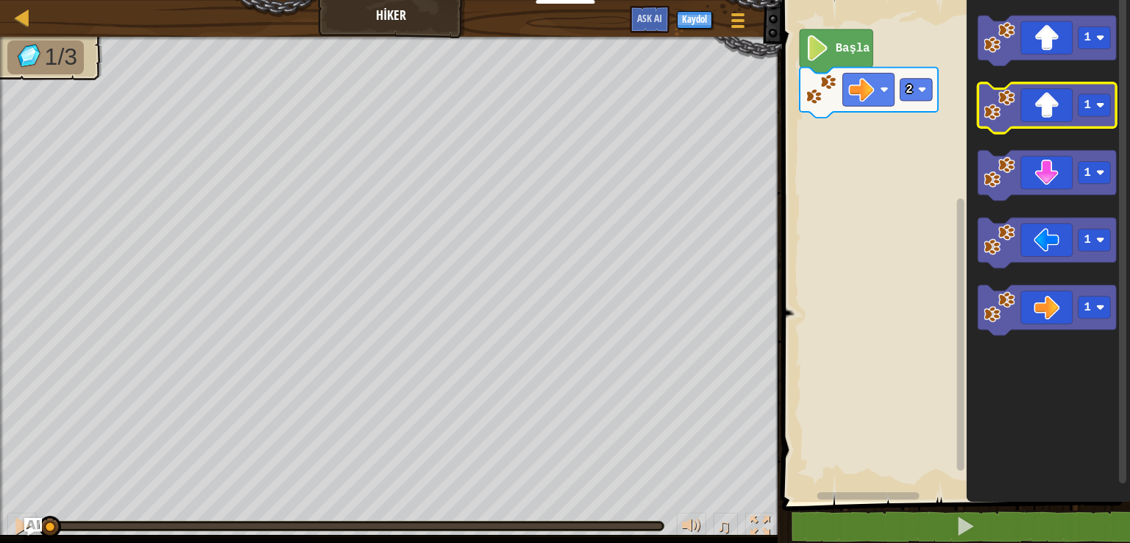
click at [1057, 92] on icon "Blockly Çalışma Alanı" at bounding box center [1048, 108] width 138 height 50
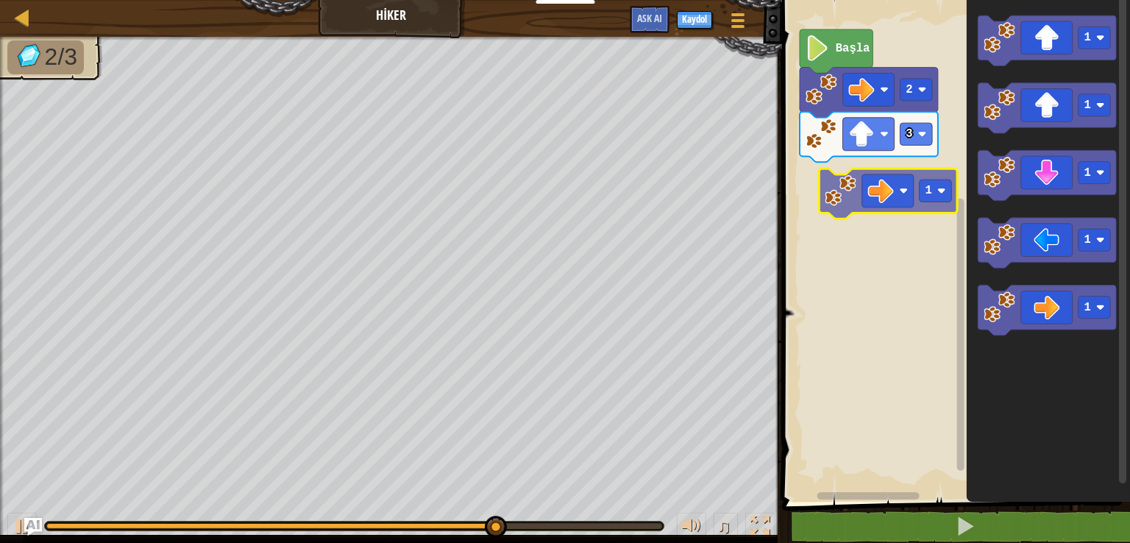
click at [871, 199] on div "Başla 2 3 1 1 1 1 1 1" at bounding box center [954, 247] width 352 height 509
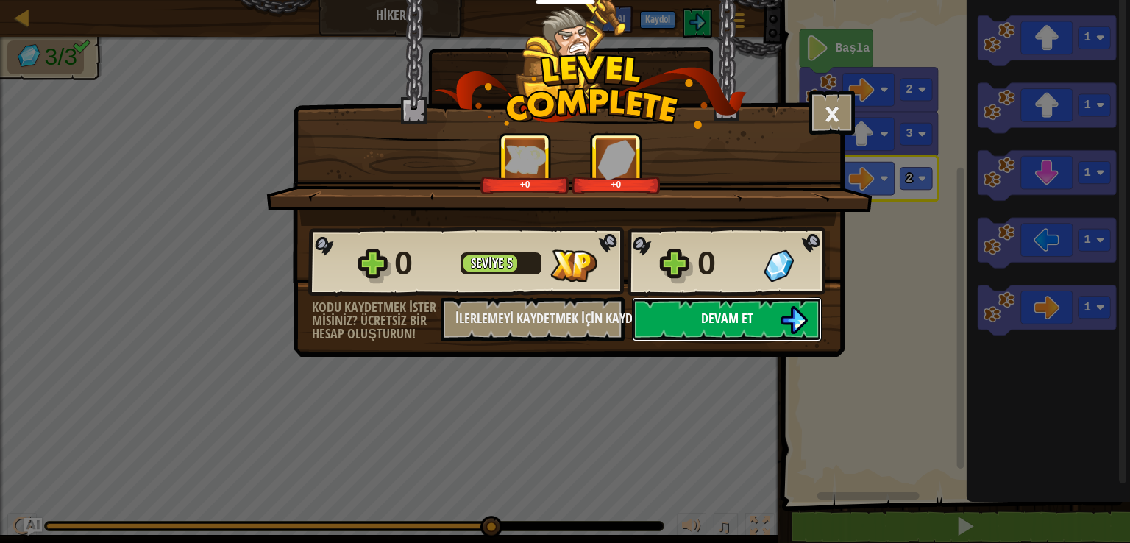
click at [768, 300] on button "Devam et" at bounding box center [727, 319] width 190 height 44
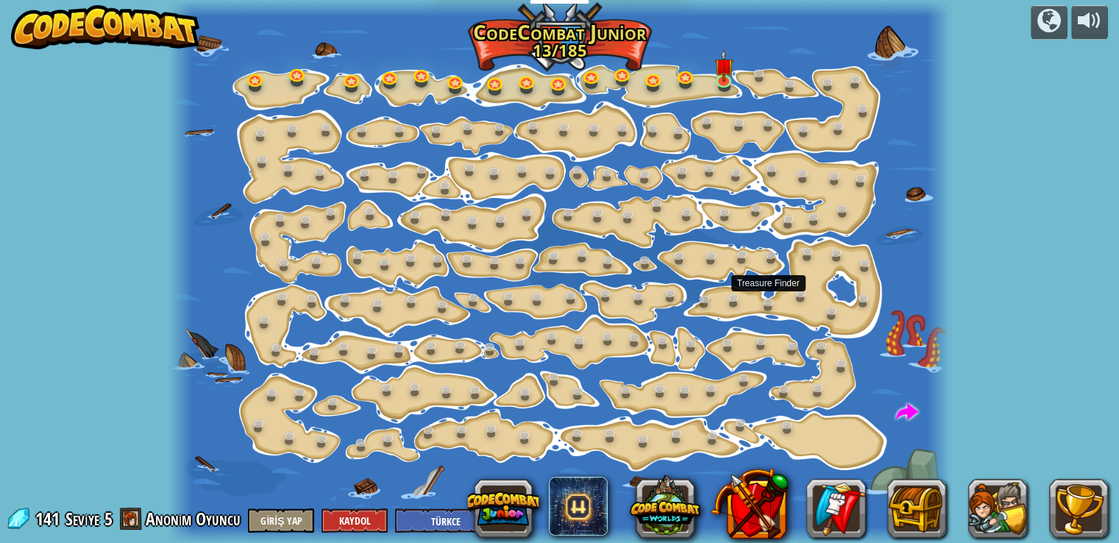
select select "tr"
click at [730, 292] on link at bounding box center [736, 299] width 29 height 29
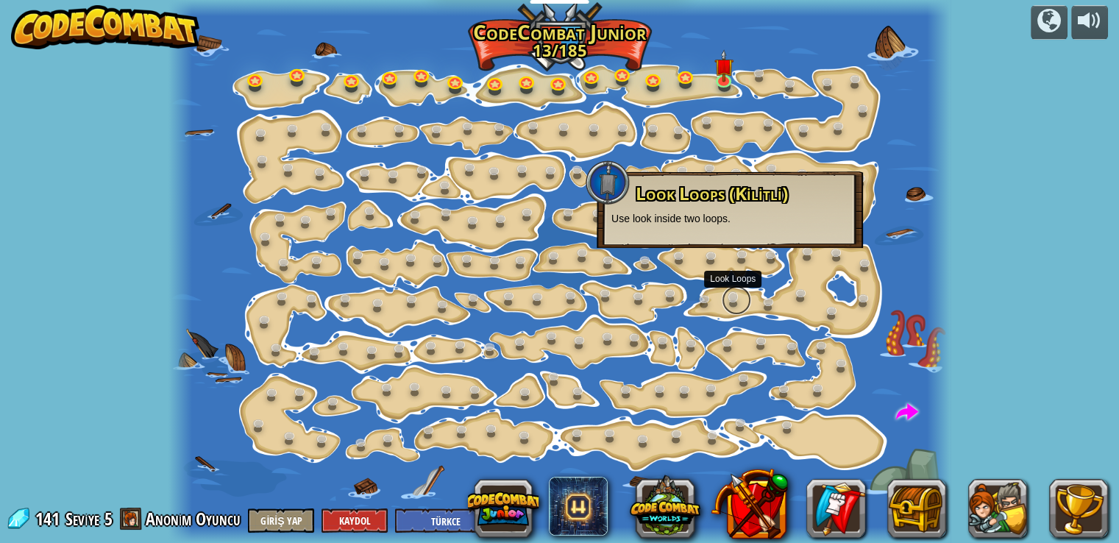
click at [730, 293] on link at bounding box center [736, 299] width 29 height 29
click at [730, 294] on link at bounding box center [736, 299] width 29 height 29
